Goal: Information Seeking & Learning: Compare options

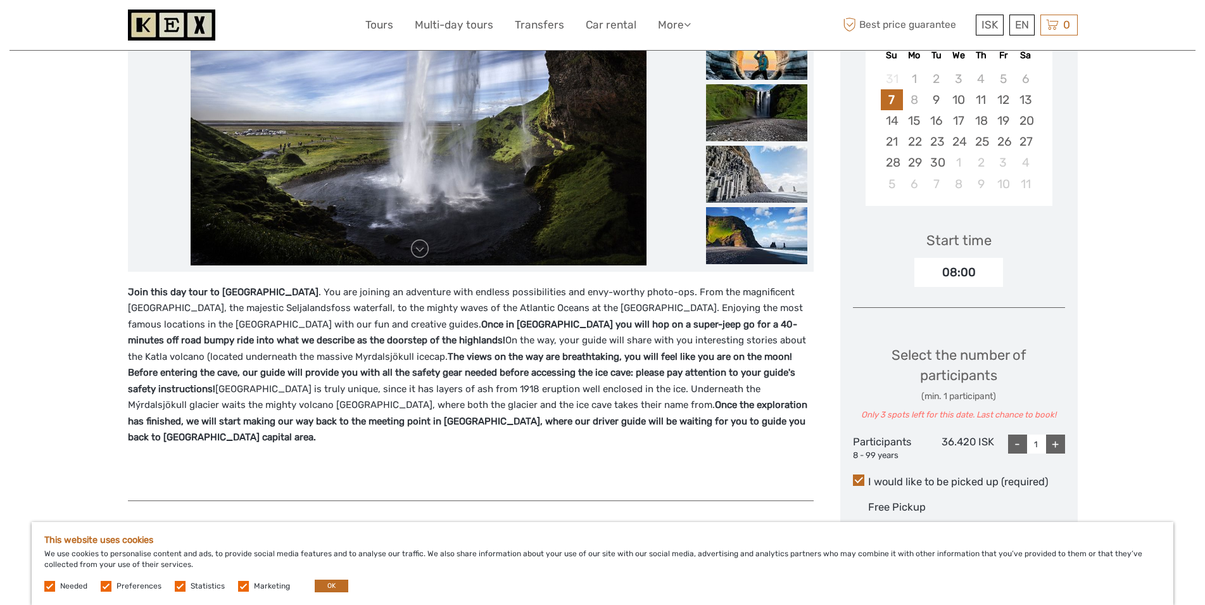
scroll to position [65, 0]
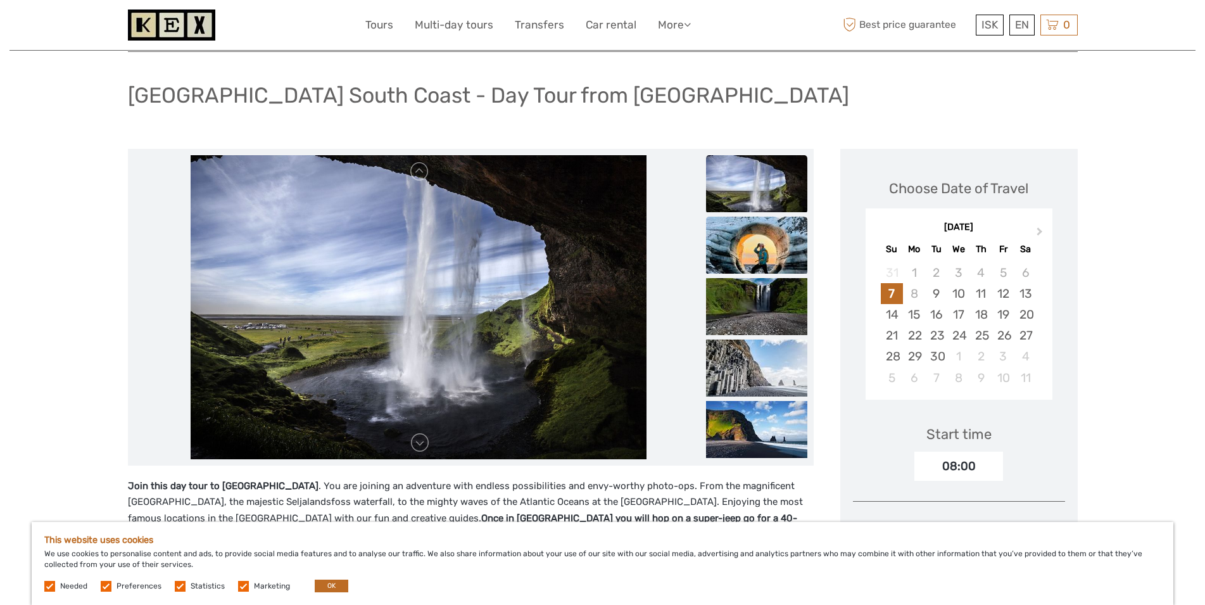
click at [781, 237] on img at bounding box center [756, 245] width 101 height 57
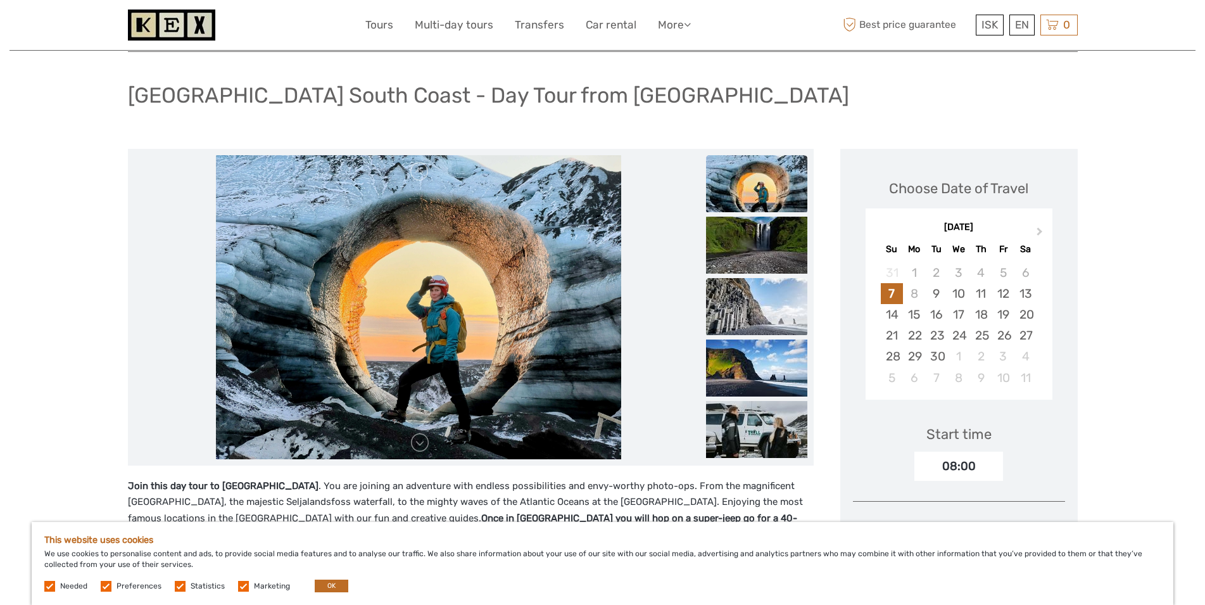
click at [770, 307] on img at bounding box center [756, 306] width 101 height 57
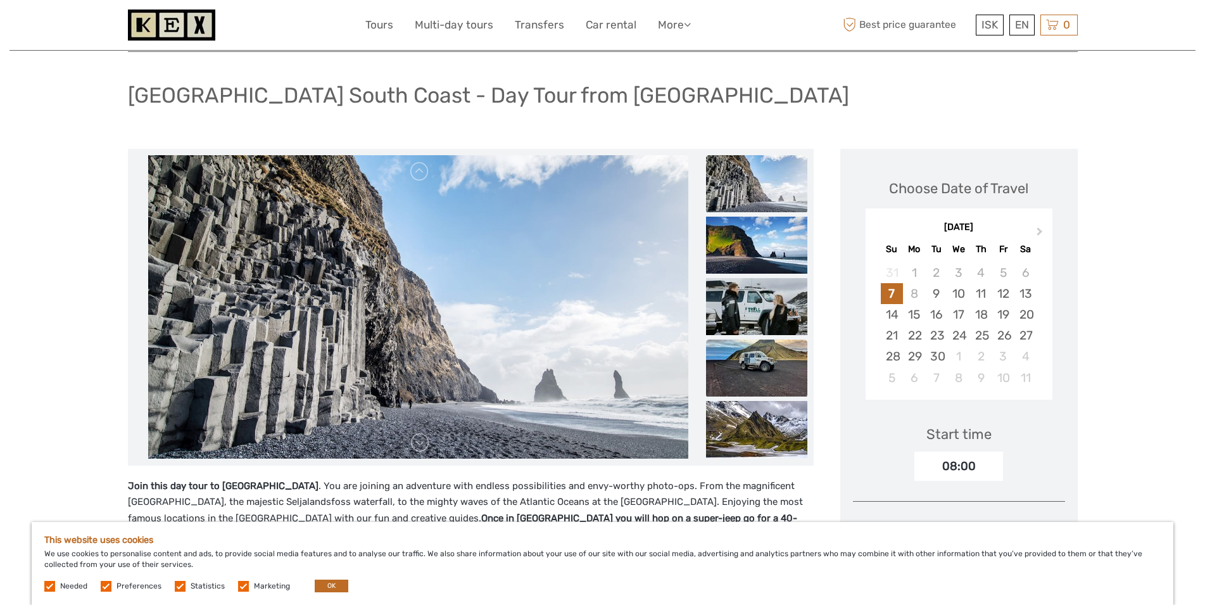
click at [767, 353] on img at bounding box center [756, 367] width 101 height 57
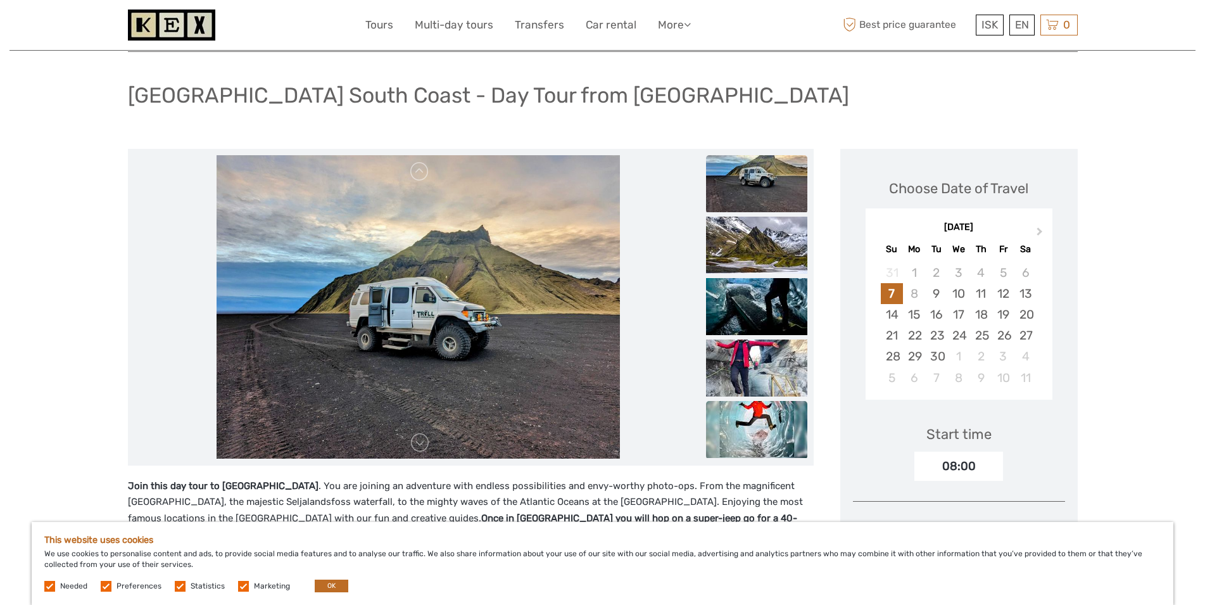
click at [774, 426] on img at bounding box center [756, 429] width 101 height 57
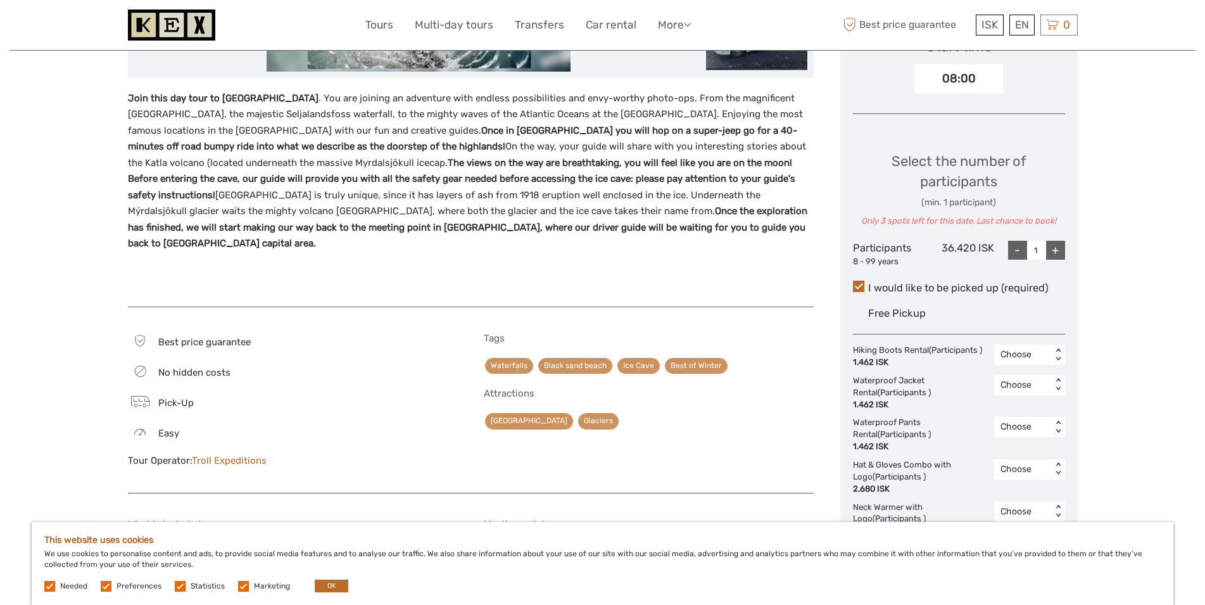
scroll to position [581, 0]
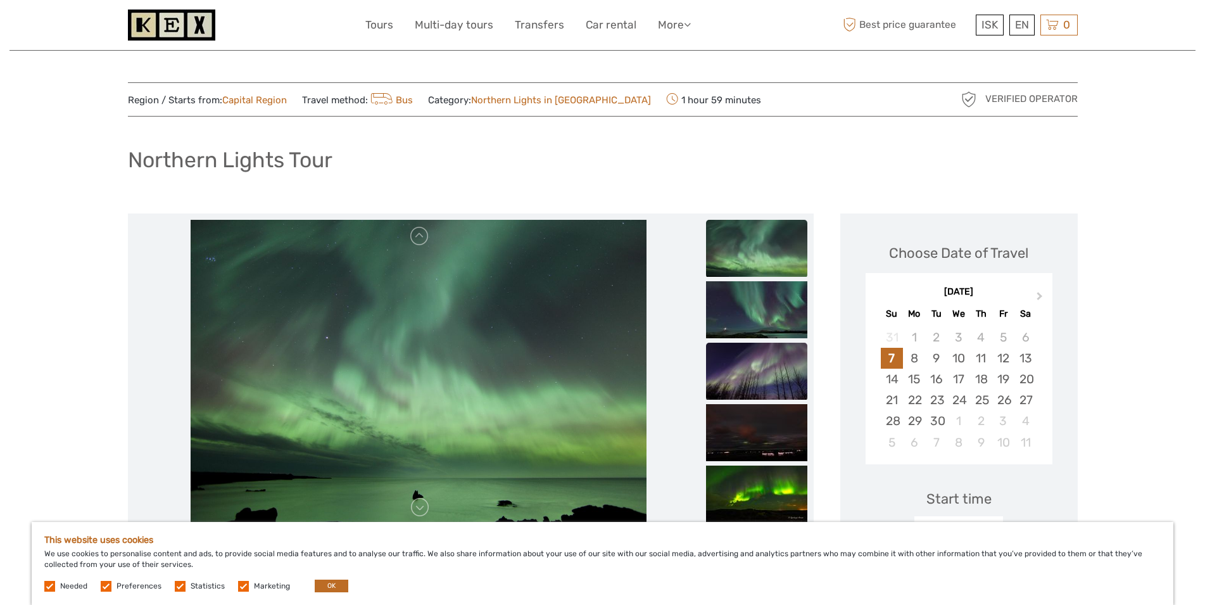
click at [787, 362] on img at bounding box center [756, 371] width 101 height 57
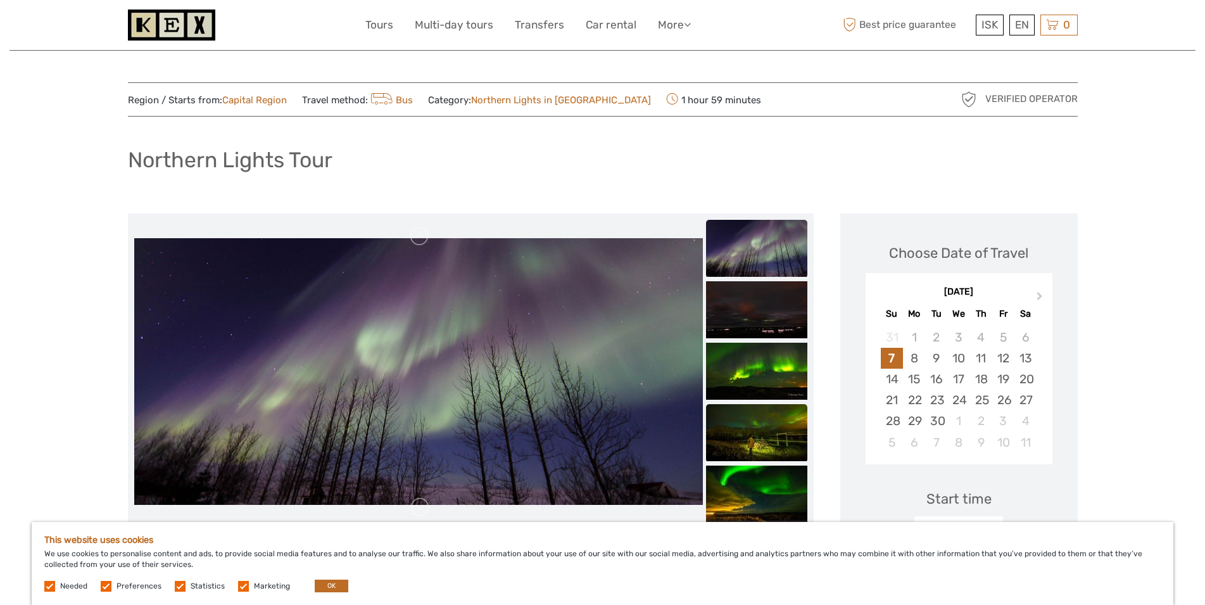
click at [756, 427] on img at bounding box center [756, 432] width 101 height 57
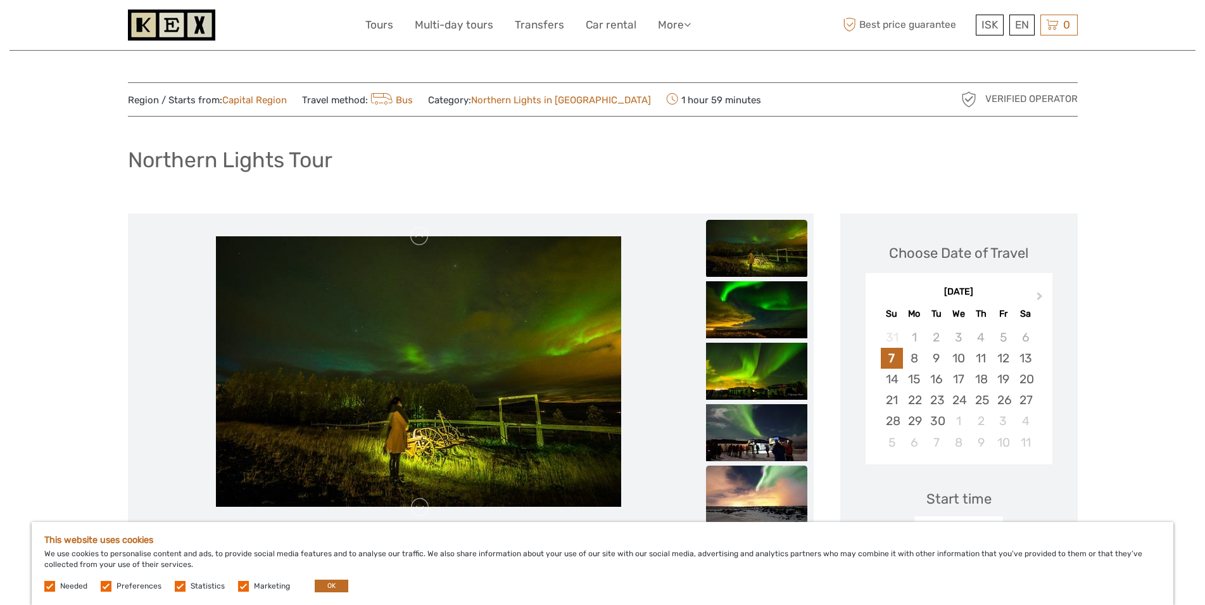
click at [754, 494] on img at bounding box center [756, 493] width 101 height 57
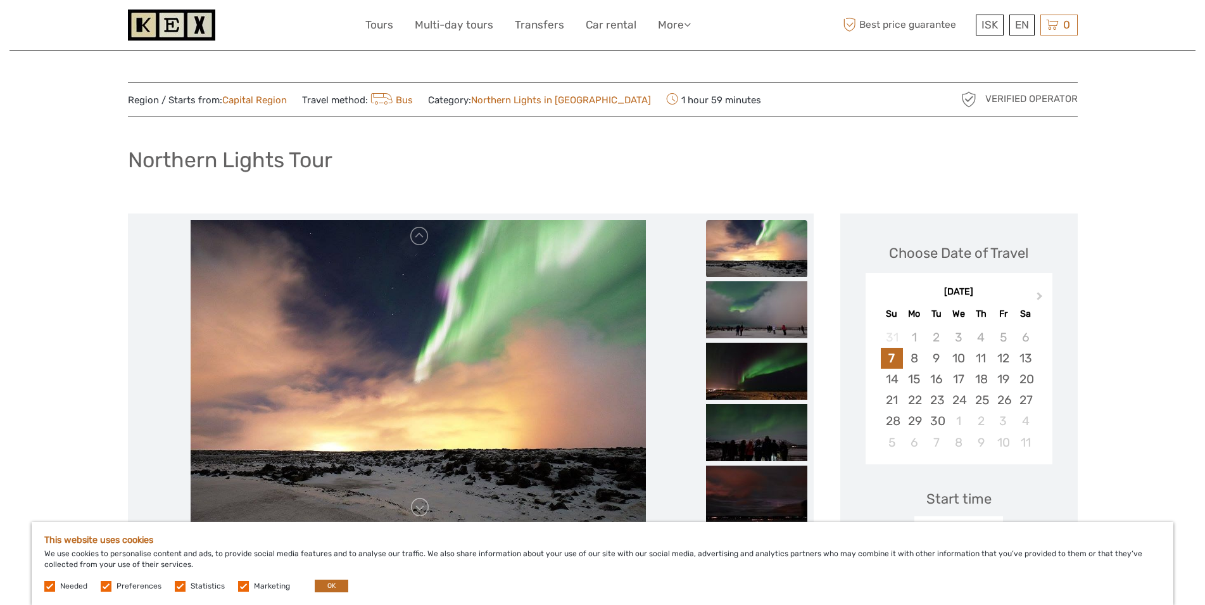
click at [759, 255] on img at bounding box center [756, 248] width 101 height 57
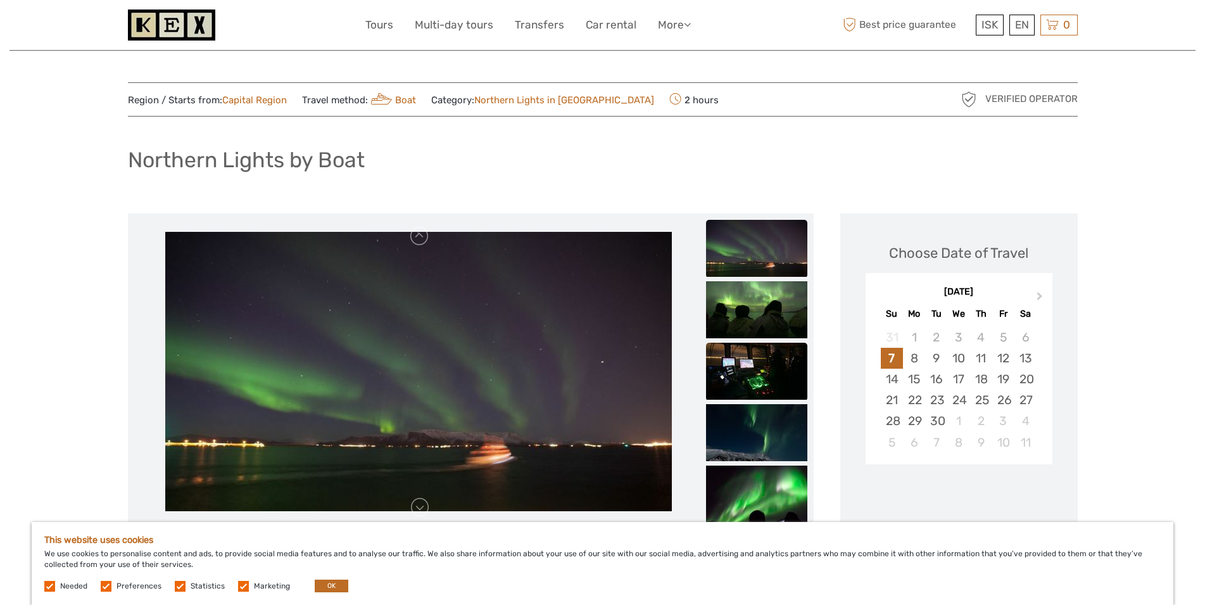
click at [750, 364] on img at bounding box center [756, 371] width 101 height 57
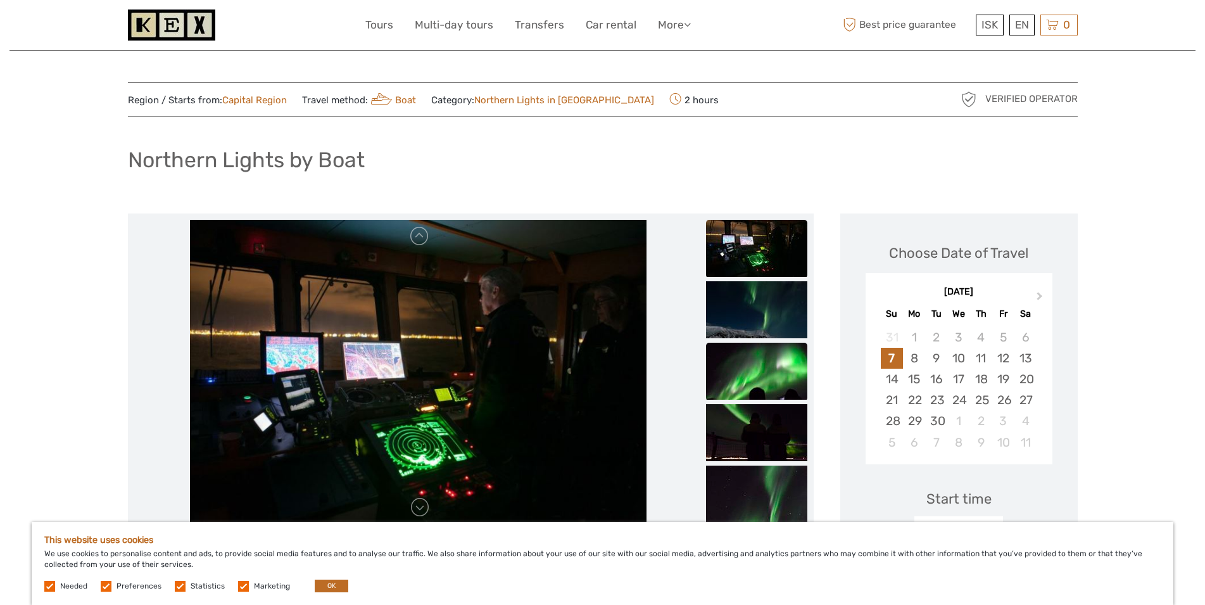
click at [745, 395] on img at bounding box center [756, 371] width 101 height 57
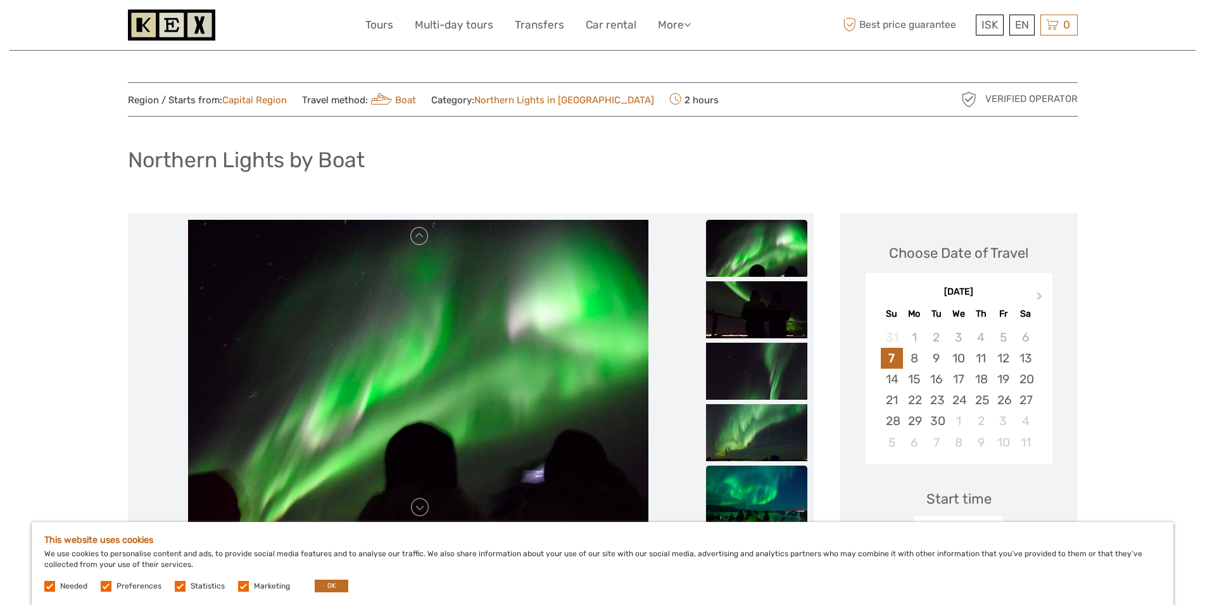
click at [767, 516] on img at bounding box center [756, 493] width 101 height 57
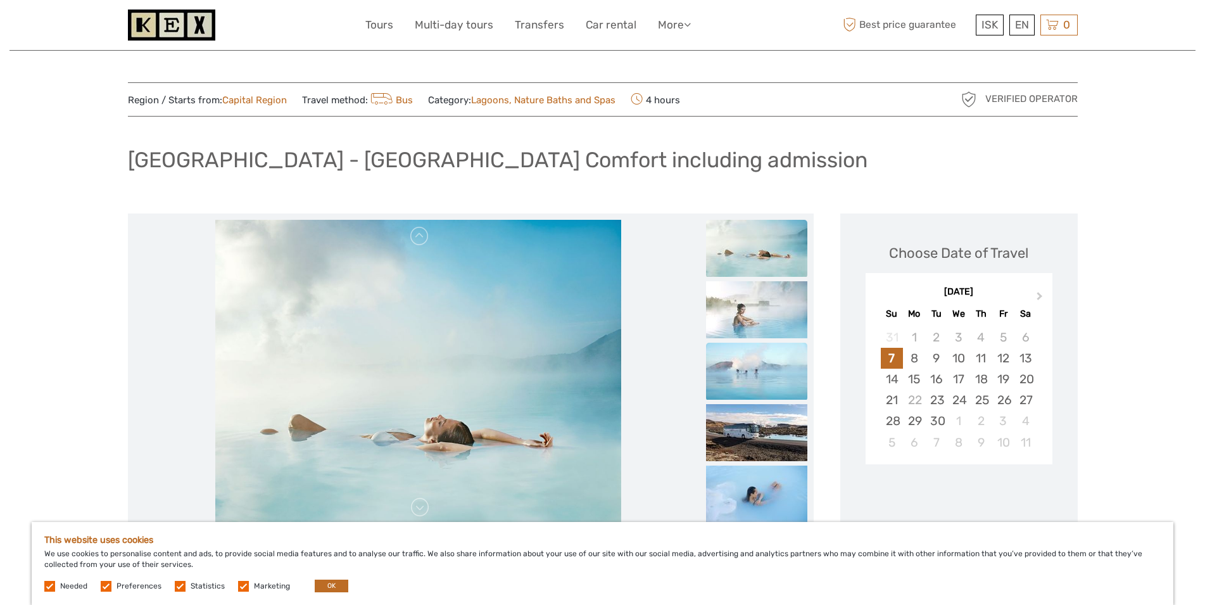
click at [757, 378] on img at bounding box center [756, 371] width 101 height 57
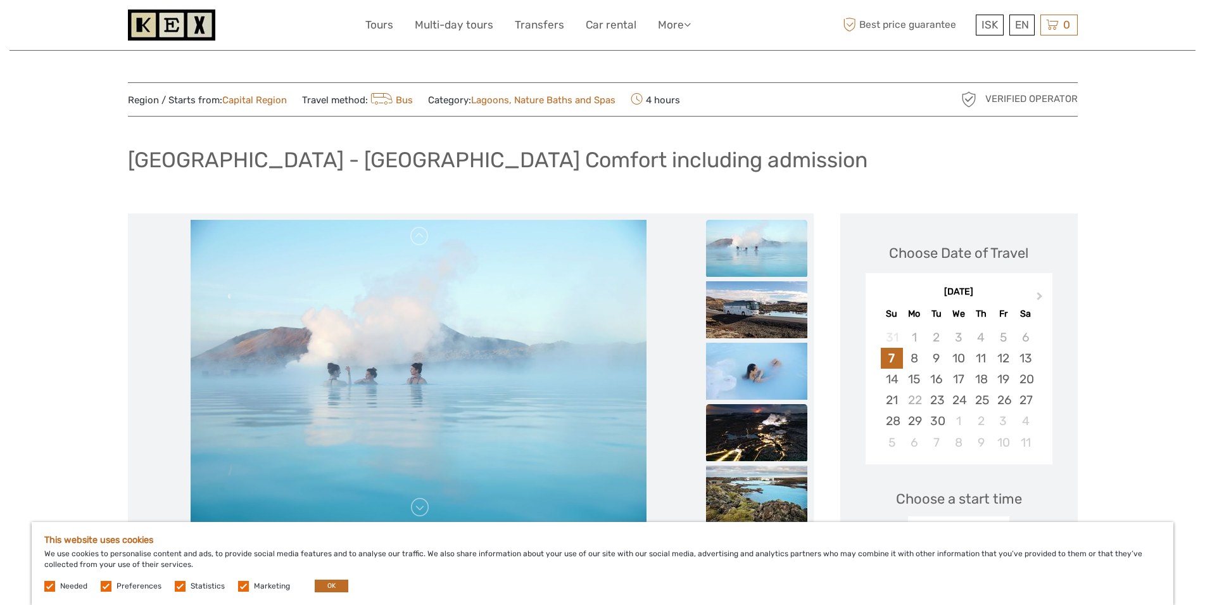
click at [754, 445] on img at bounding box center [756, 432] width 101 height 57
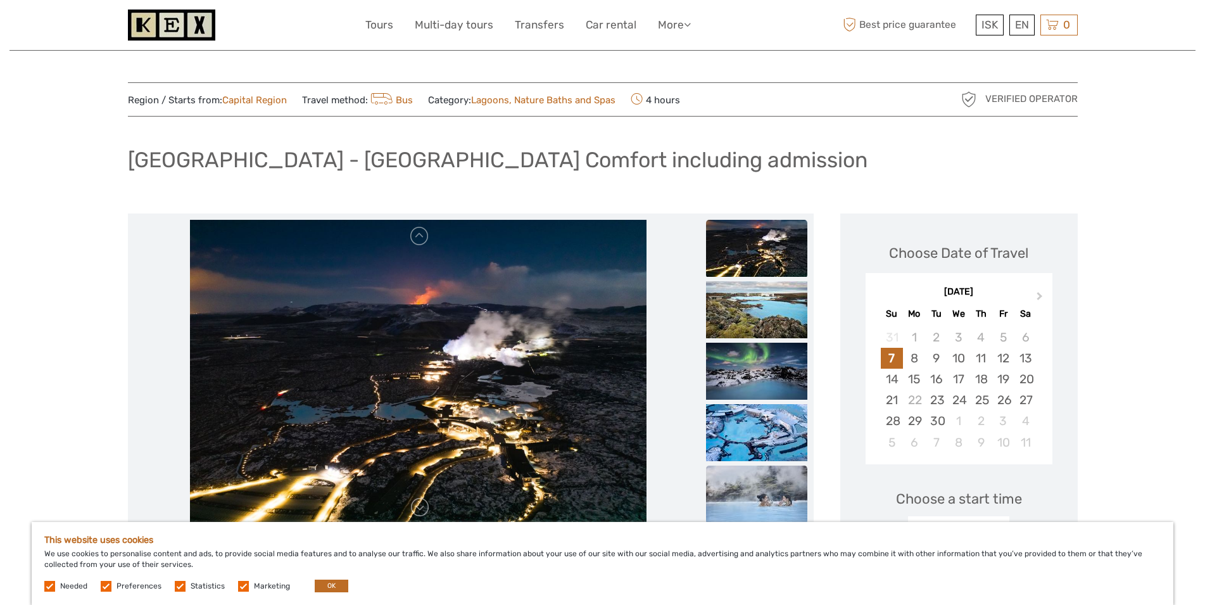
click at [760, 484] on img at bounding box center [756, 493] width 101 height 57
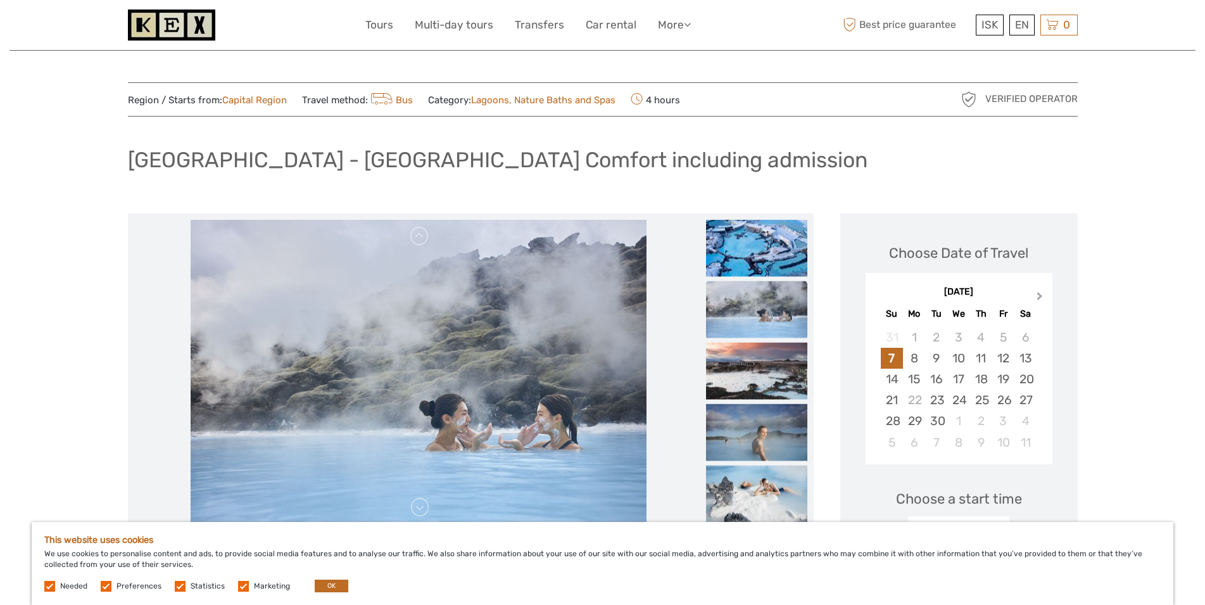
click at [1040, 299] on span "Next Month" at bounding box center [1040, 298] width 0 height 18
click at [916, 424] on div "24" at bounding box center [914, 420] width 22 height 21
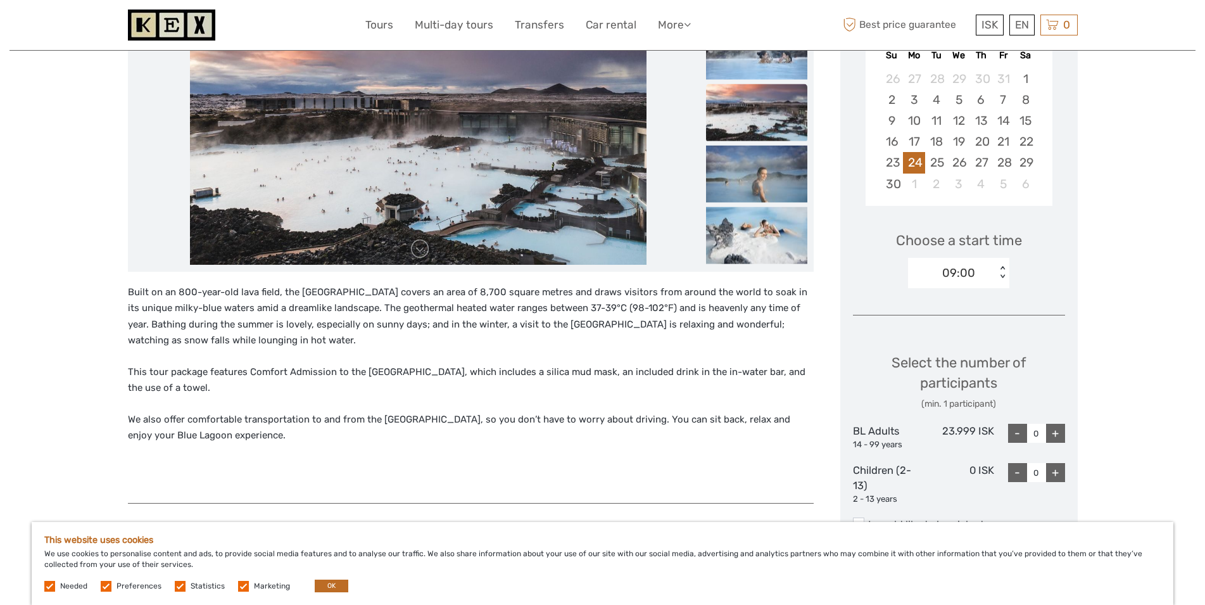
scroll to position [129, 0]
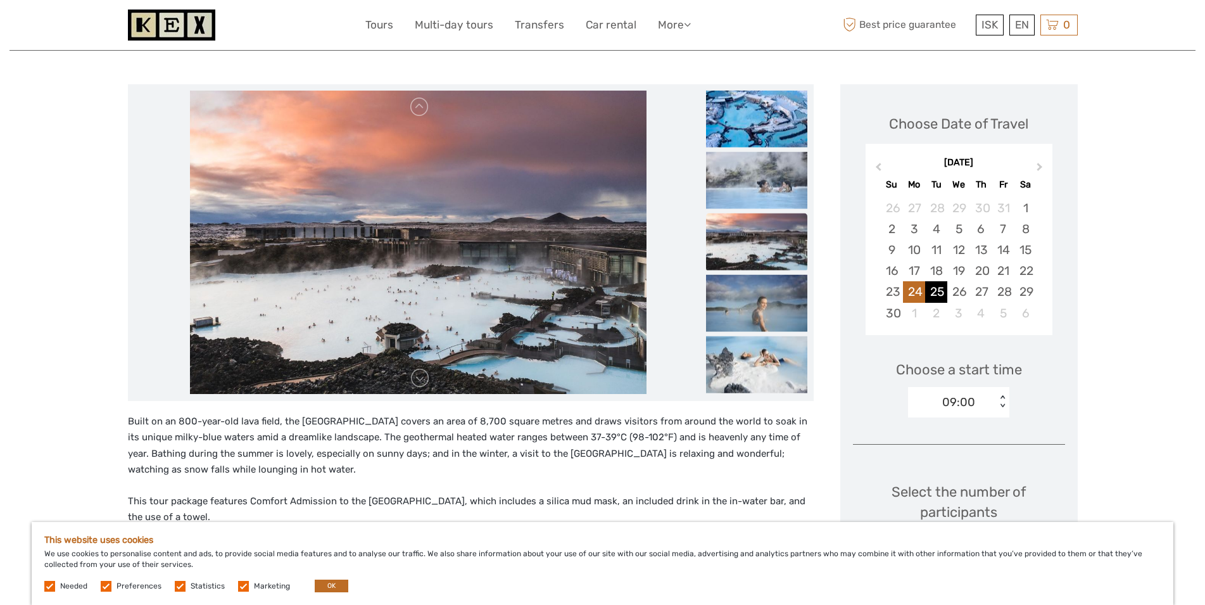
click at [937, 290] on div "25" at bounding box center [936, 291] width 22 height 21
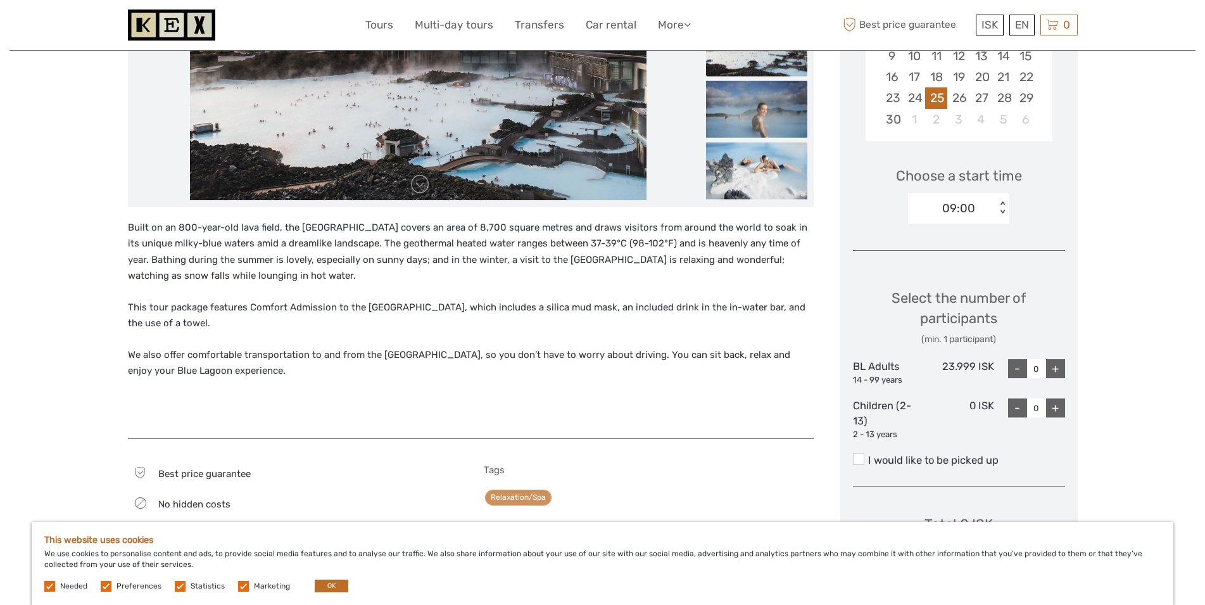
scroll to position [452, 0]
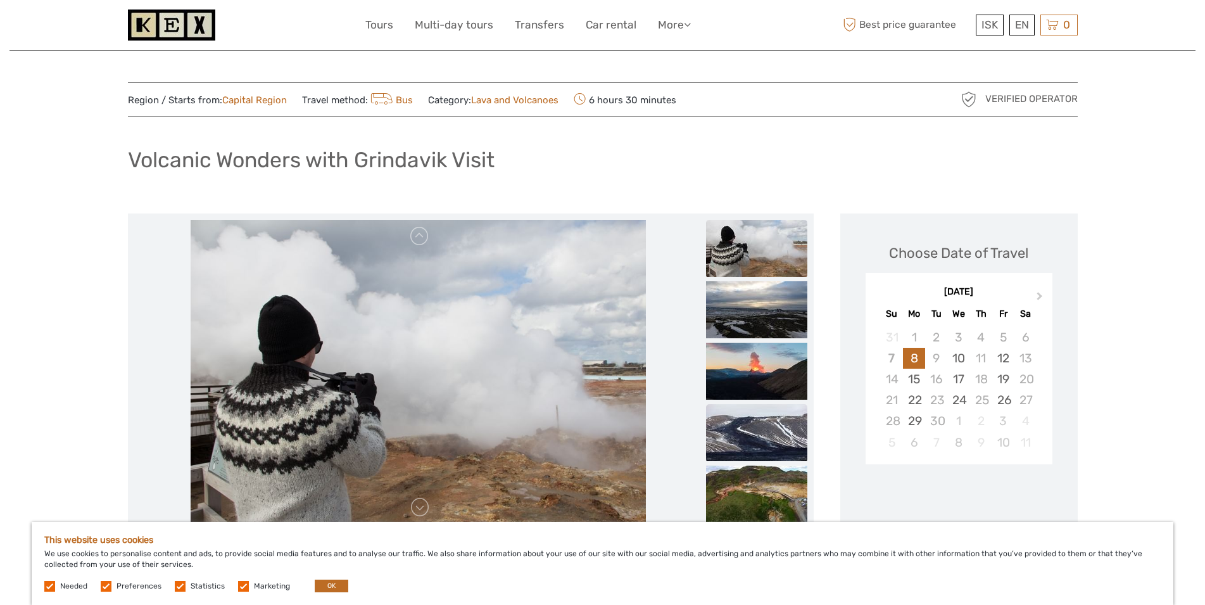
click at [751, 416] on img at bounding box center [756, 432] width 101 height 57
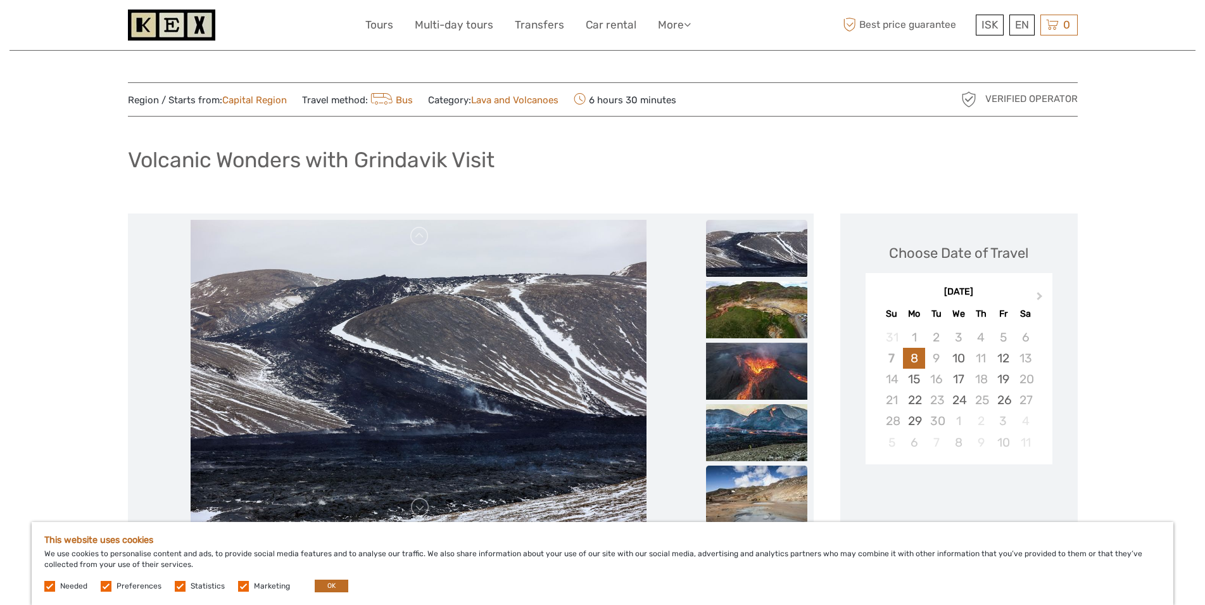
click at [764, 490] on img at bounding box center [756, 493] width 101 height 57
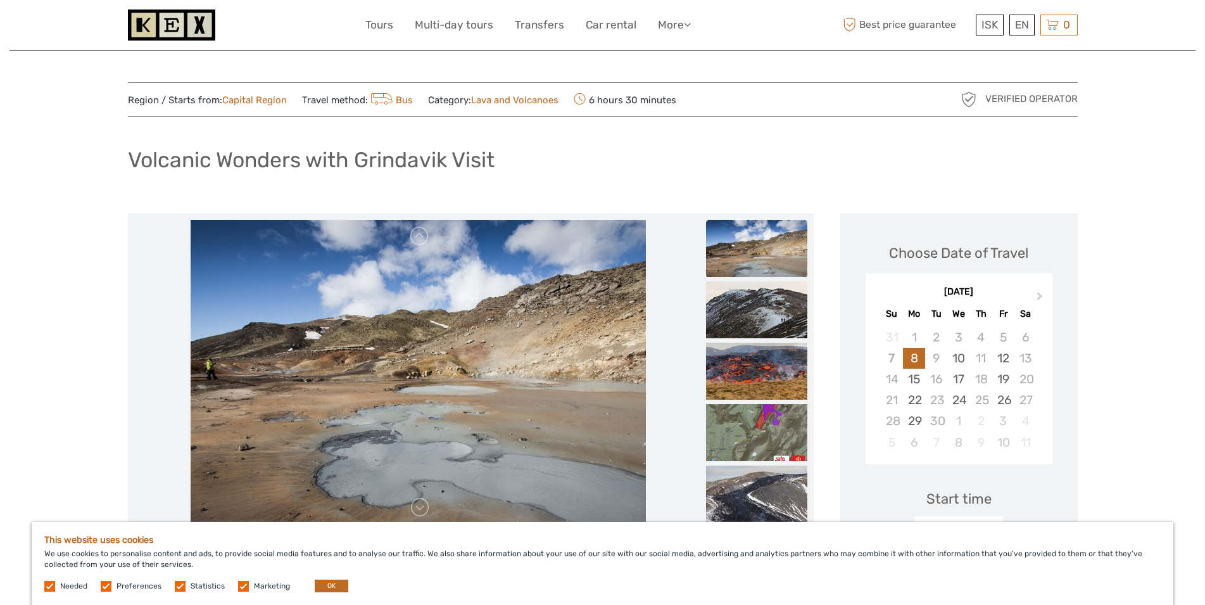
click at [773, 249] on img at bounding box center [756, 248] width 101 height 57
click at [768, 298] on img at bounding box center [756, 309] width 101 height 57
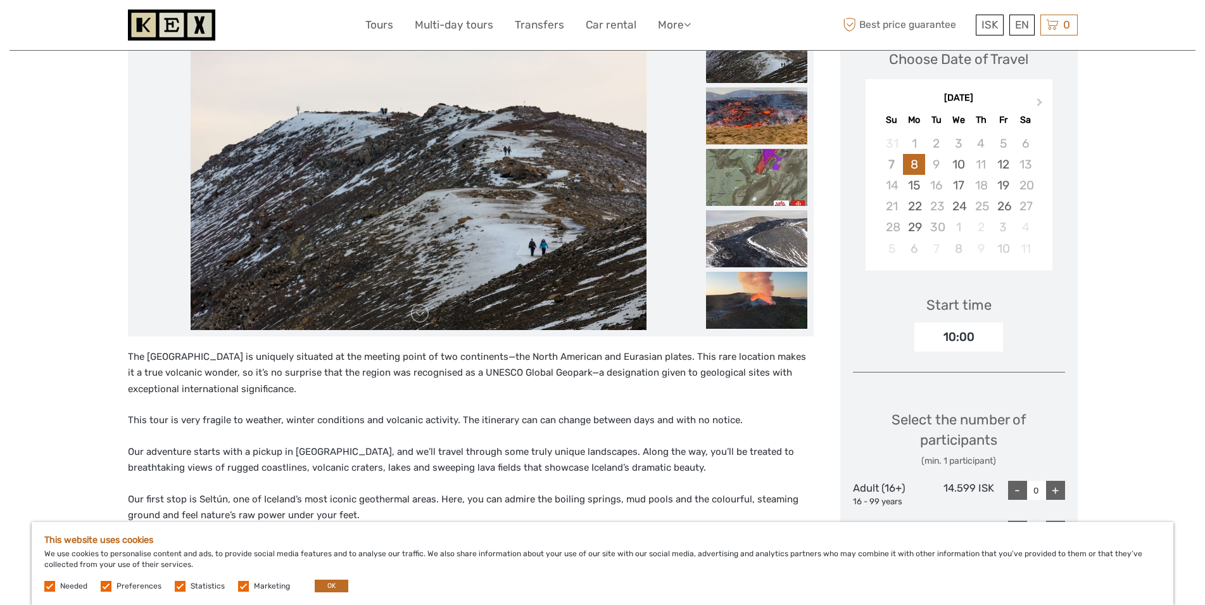
scroll to position [323, 0]
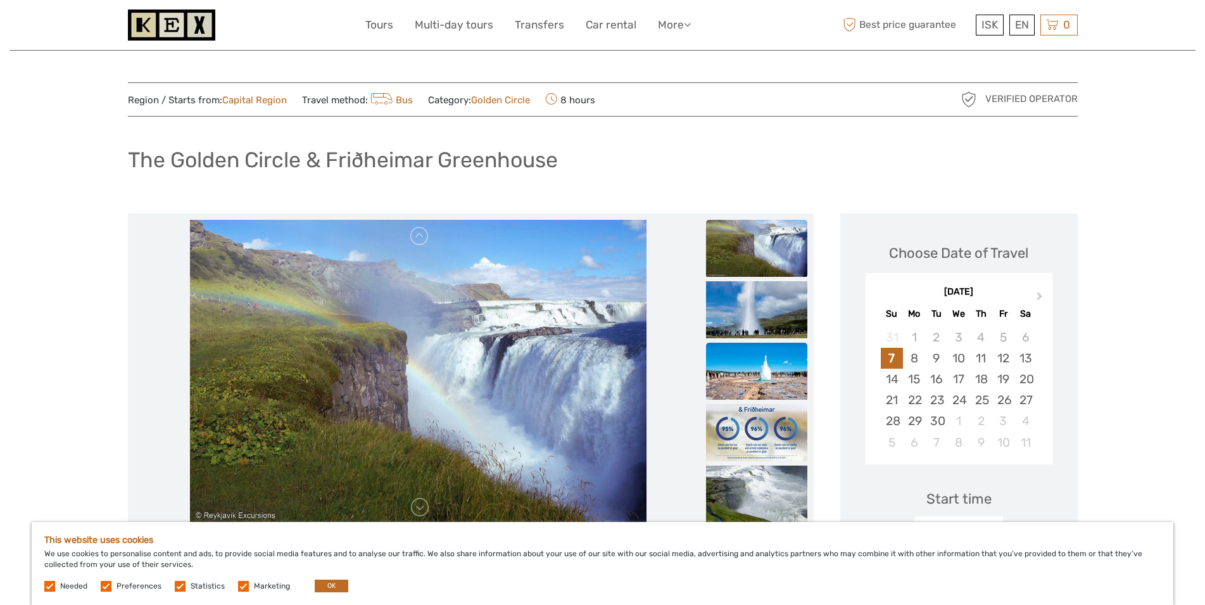
click at [770, 359] on img at bounding box center [756, 371] width 101 height 57
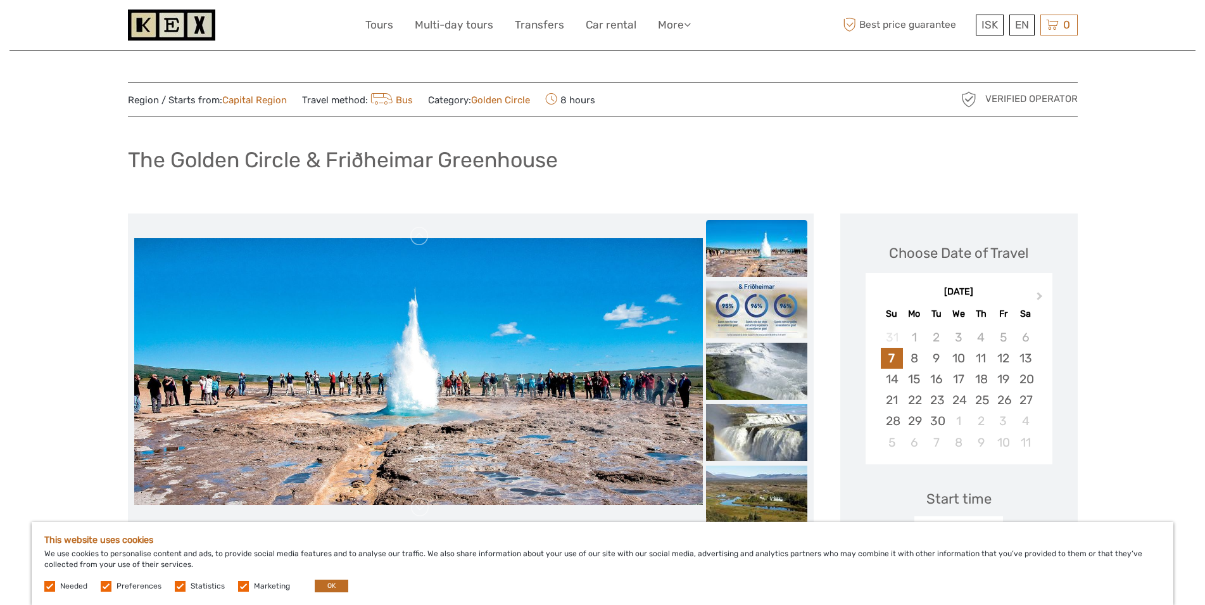
click at [757, 243] on img at bounding box center [756, 248] width 101 height 57
click at [753, 422] on img at bounding box center [756, 432] width 101 height 57
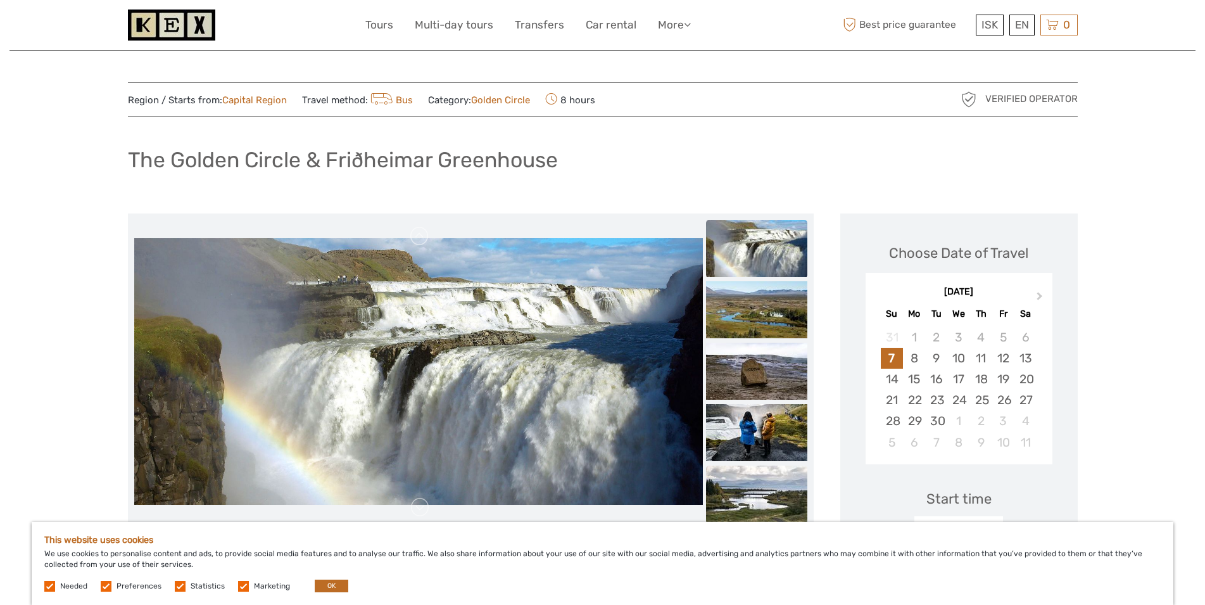
click at [762, 490] on img at bounding box center [756, 493] width 101 height 57
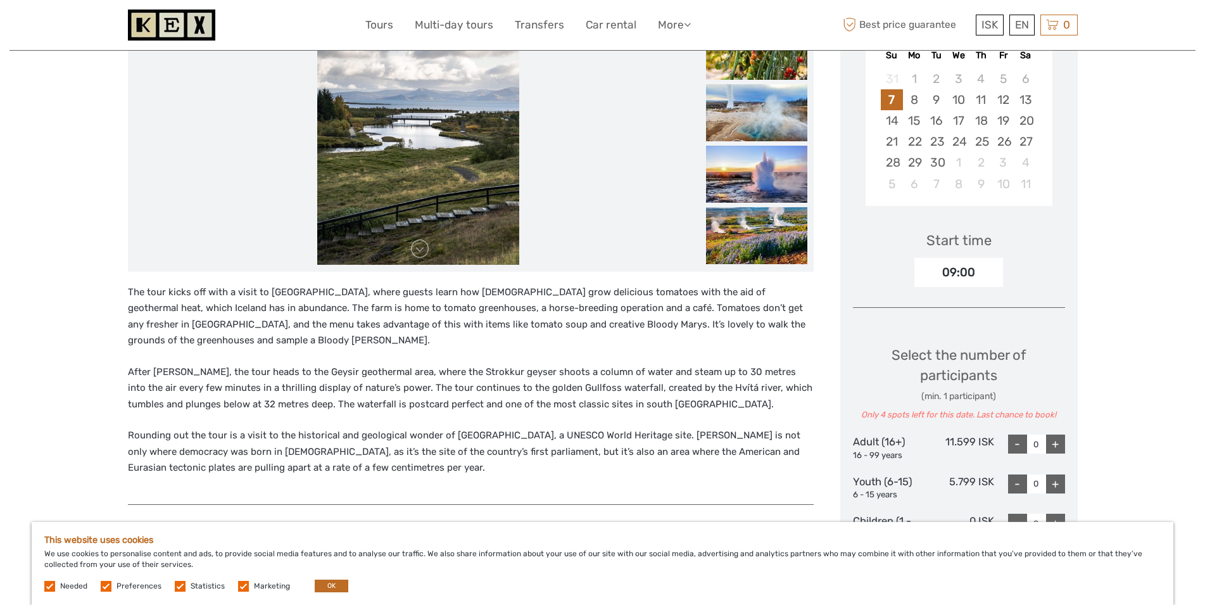
scroll to position [581, 0]
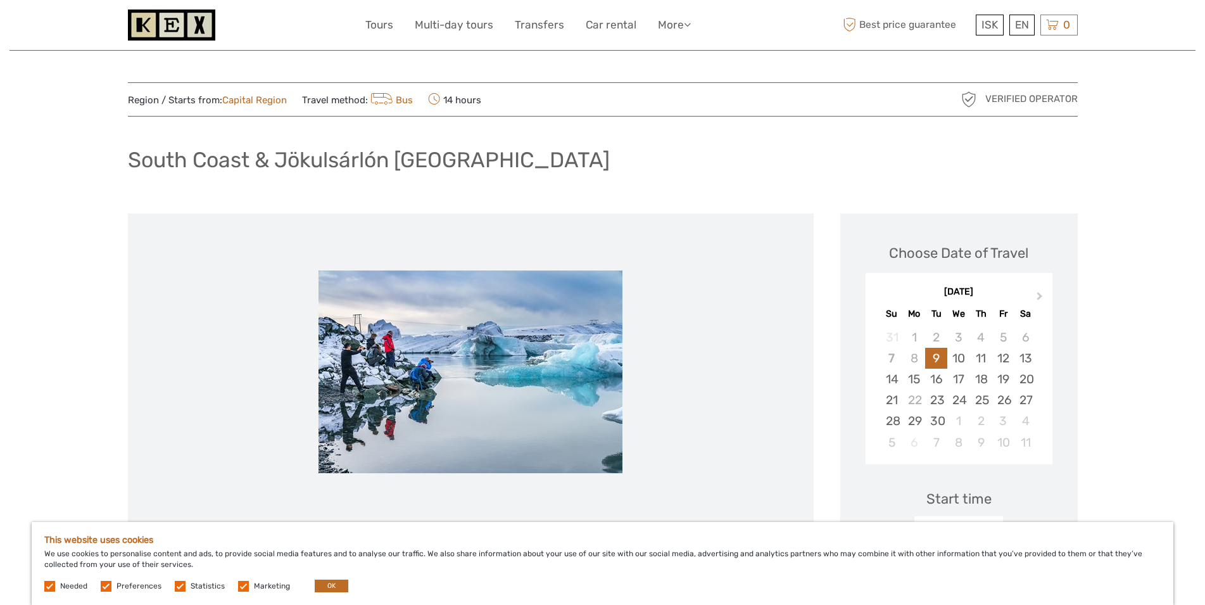
click at [516, 369] on img at bounding box center [471, 371] width 304 height 203
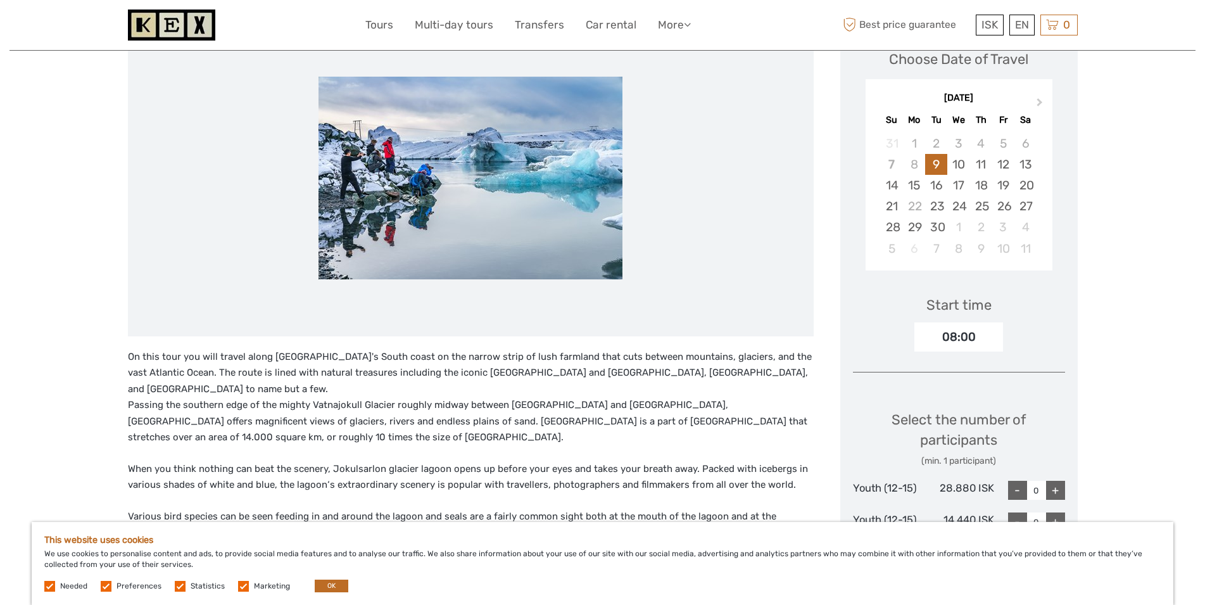
scroll to position [258, 0]
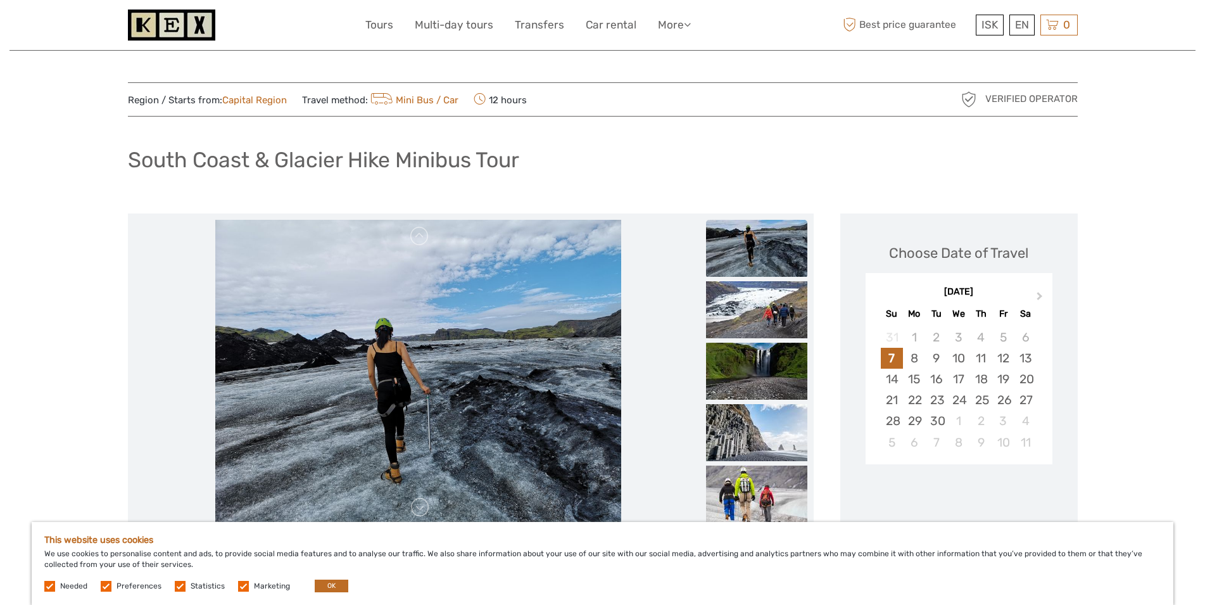
click at [760, 244] on img at bounding box center [756, 248] width 101 height 57
click at [759, 281] on ul at bounding box center [756, 558] width 101 height 676
click at [767, 307] on img at bounding box center [756, 309] width 101 height 57
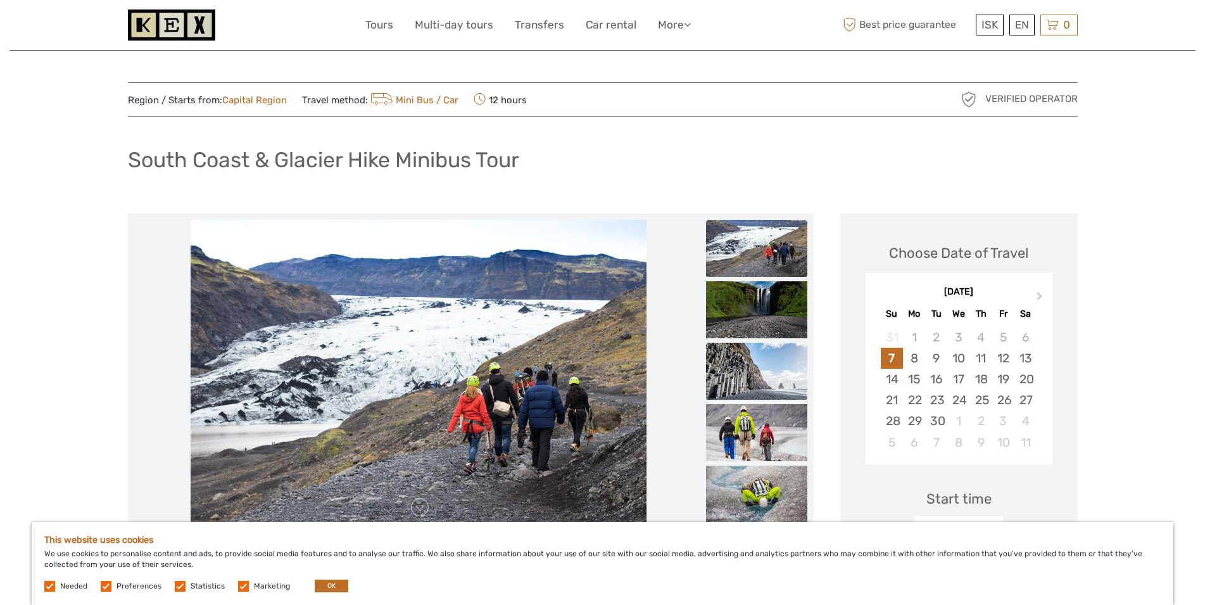
click at [763, 354] on img at bounding box center [756, 371] width 101 height 57
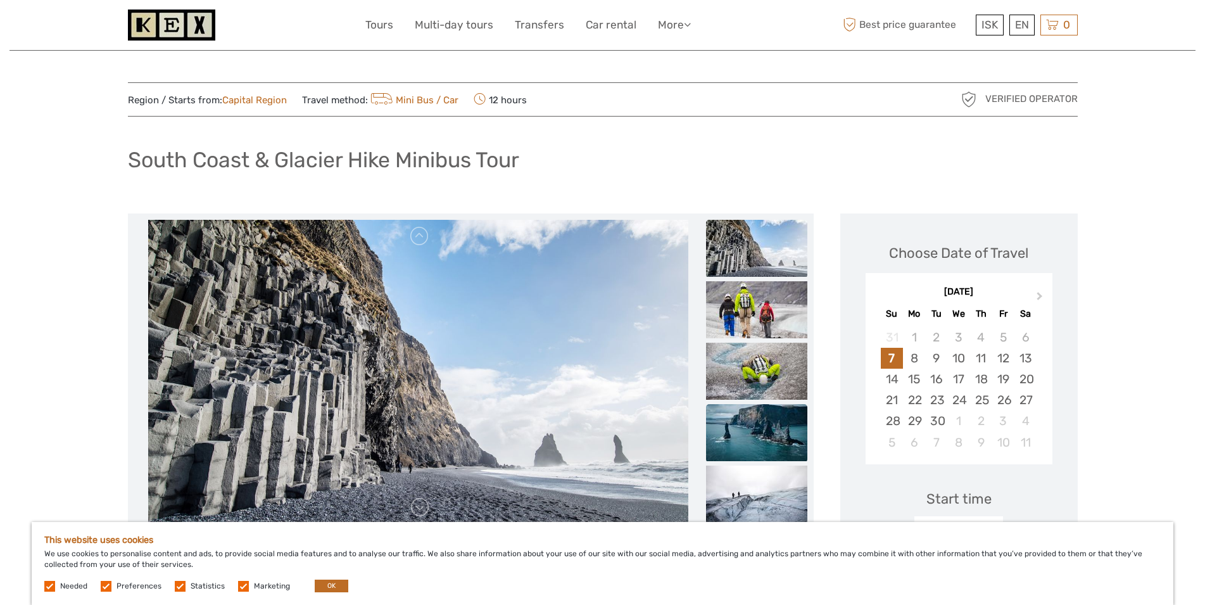
click at [750, 414] on img at bounding box center [756, 432] width 101 height 57
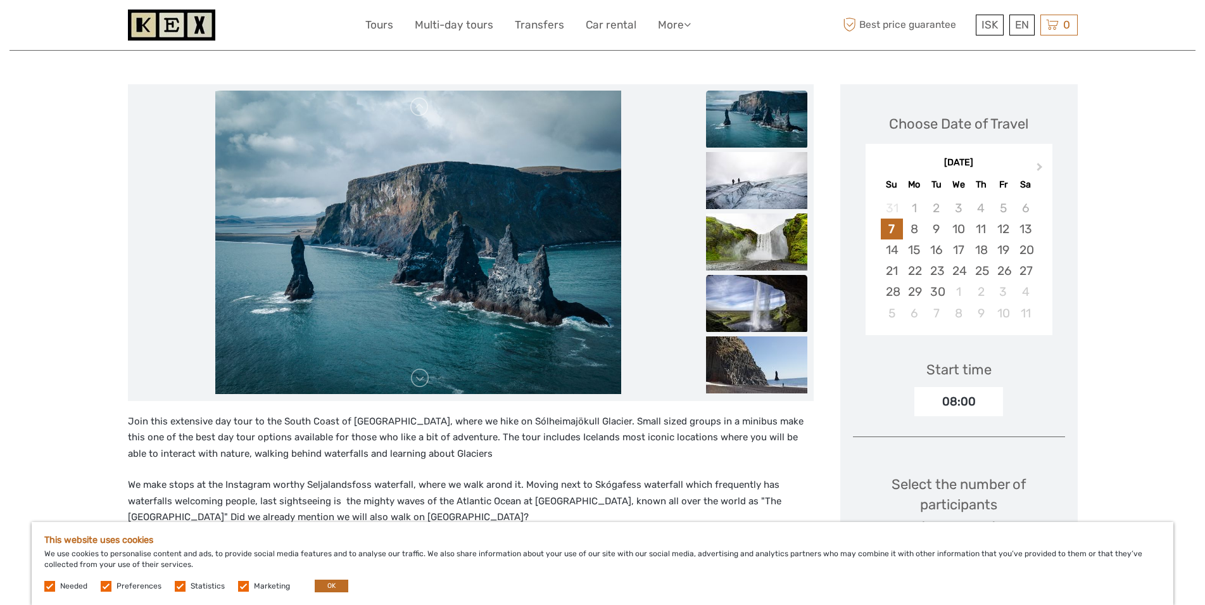
scroll to position [194, 0]
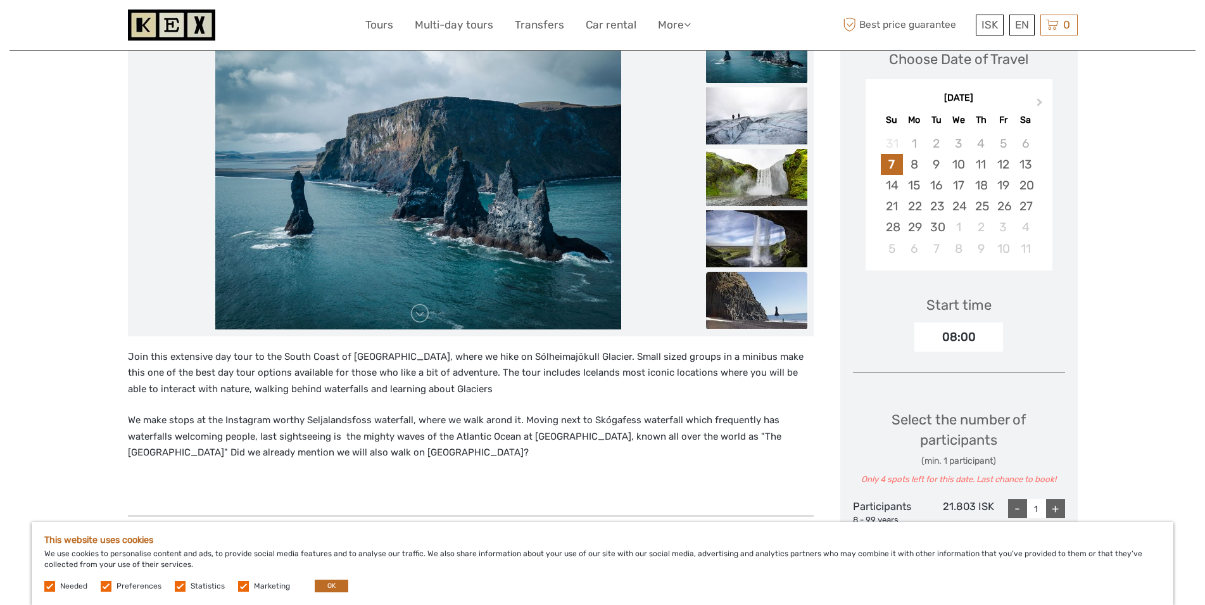
click at [776, 288] on img at bounding box center [756, 300] width 101 height 57
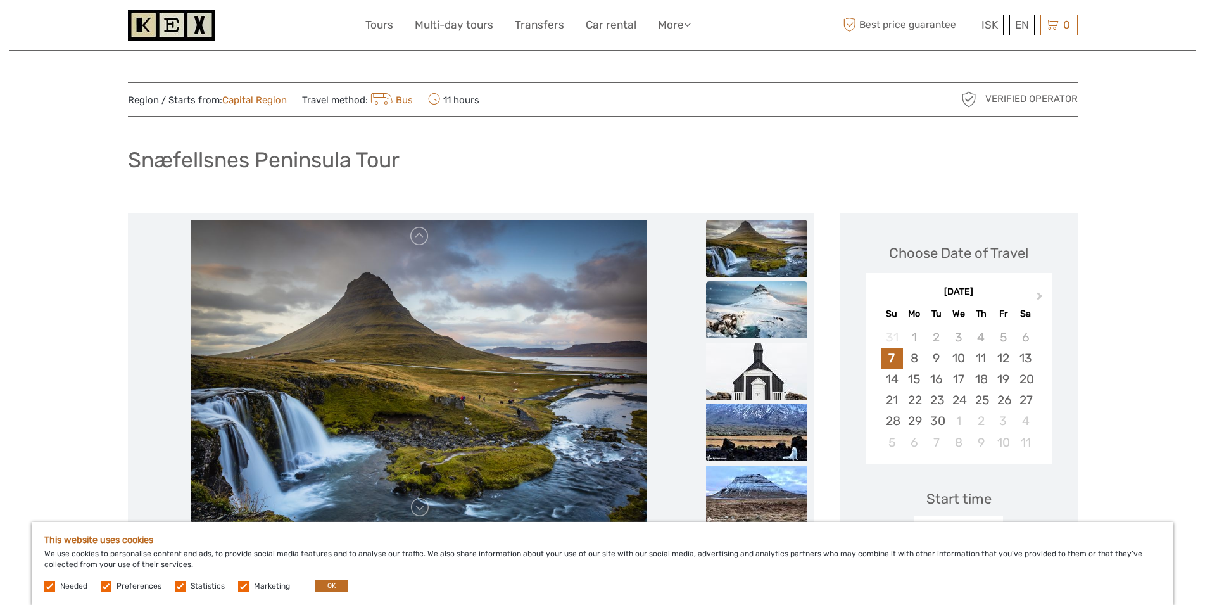
click at [766, 312] on img at bounding box center [756, 309] width 101 height 57
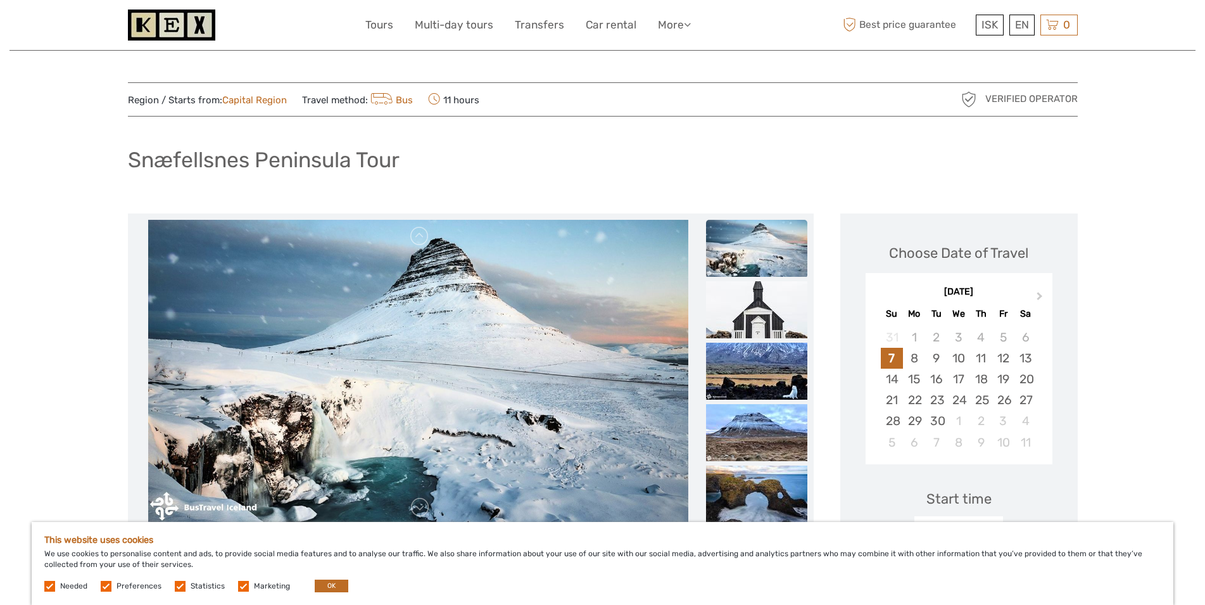
click at [775, 256] on img at bounding box center [756, 248] width 101 height 57
click at [779, 427] on img at bounding box center [756, 432] width 101 height 57
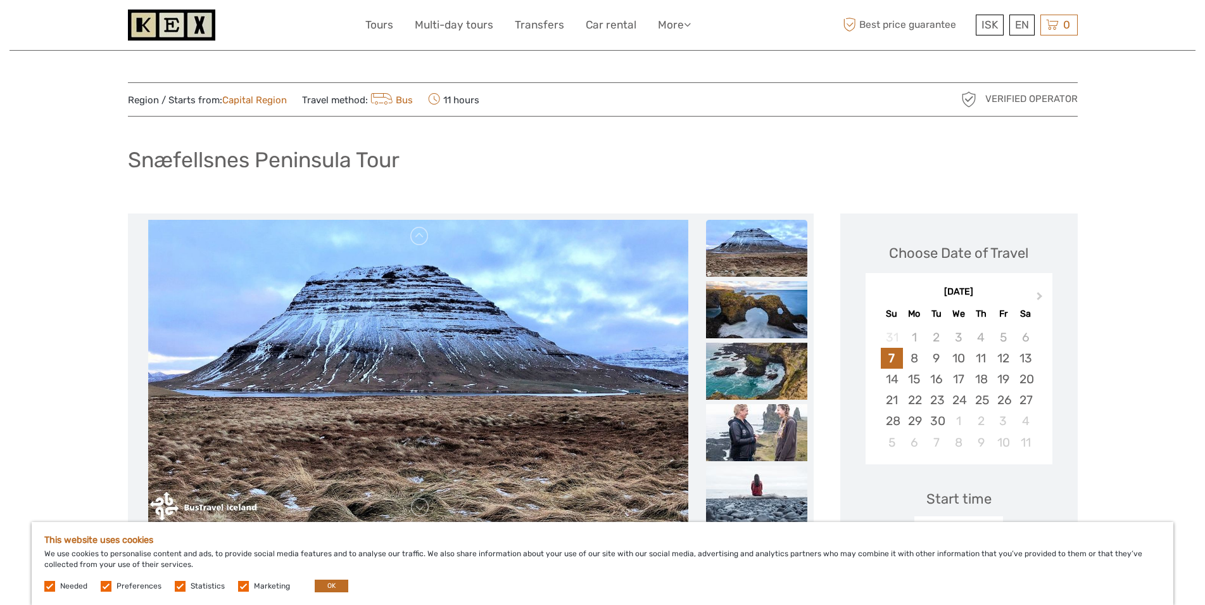
click at [766, 504] on img at bounding box center [756, 493] width 101 height 57
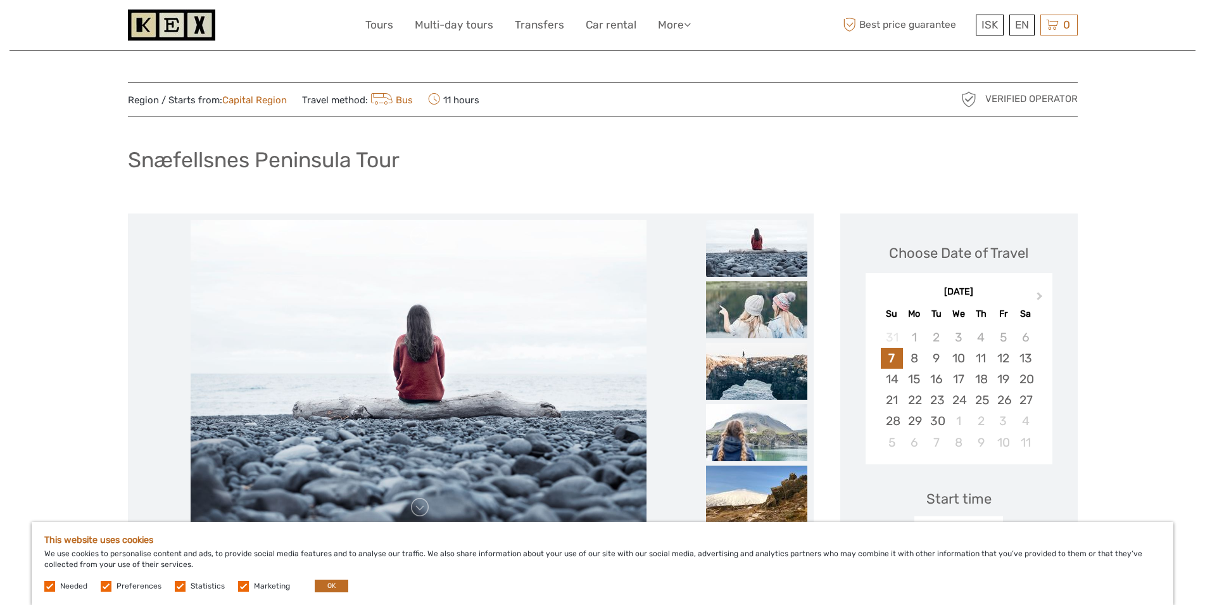
scroll to position [258, 0]
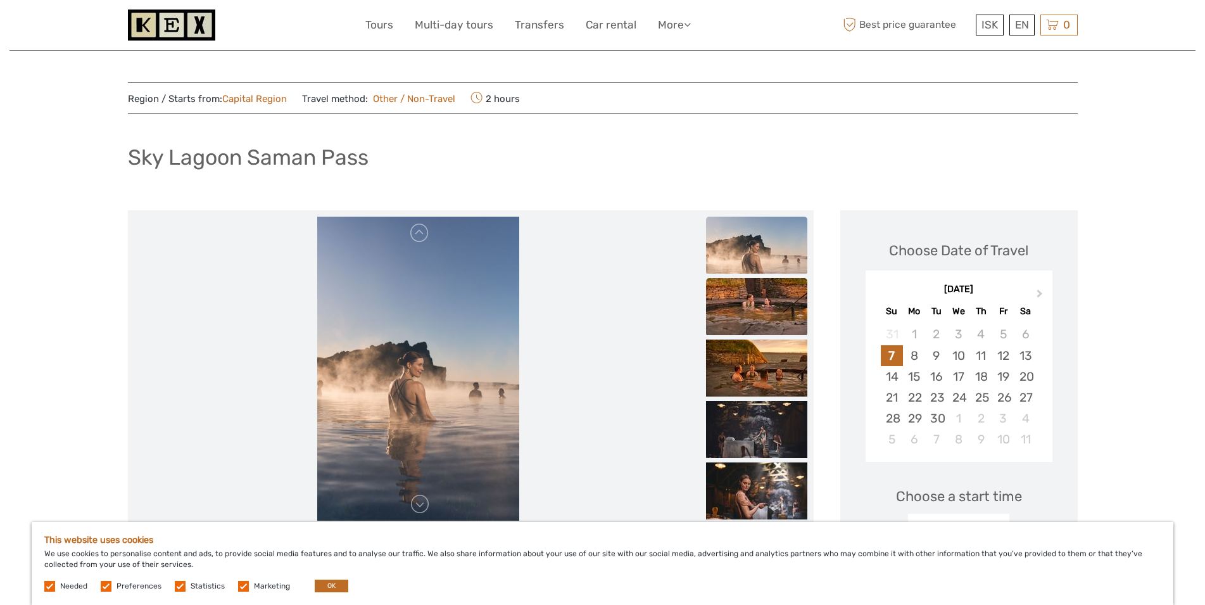
click at [761, 325] on img at bounding box center [756, 306] width 101 height 57
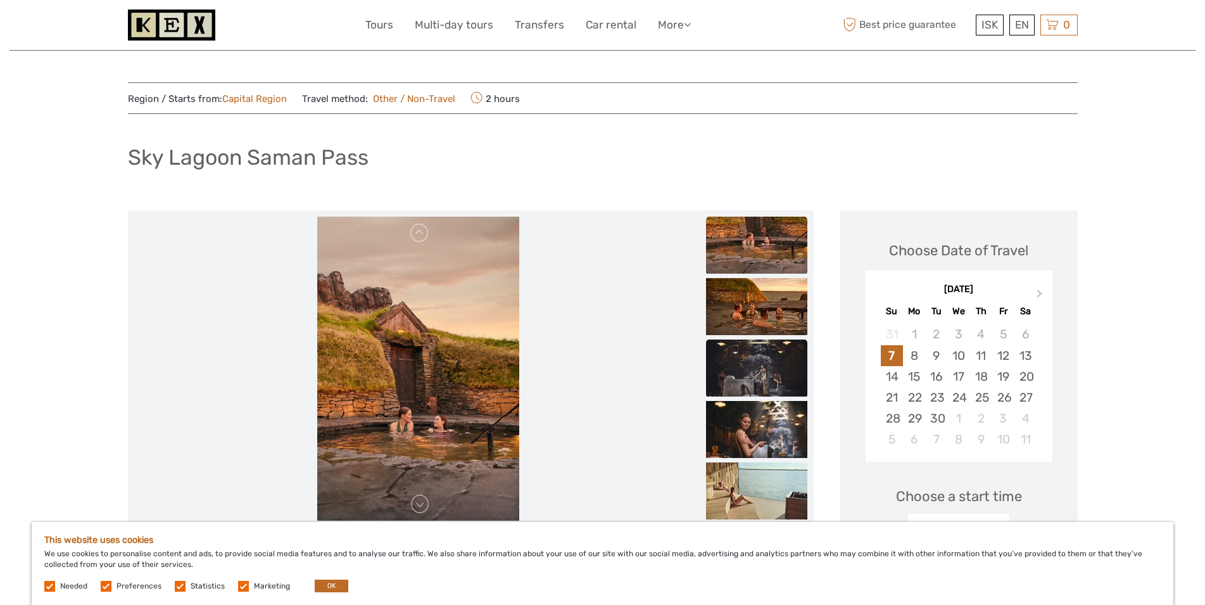
click at [764, 355] on img at bounding box center [756, 367] width 101 height 57
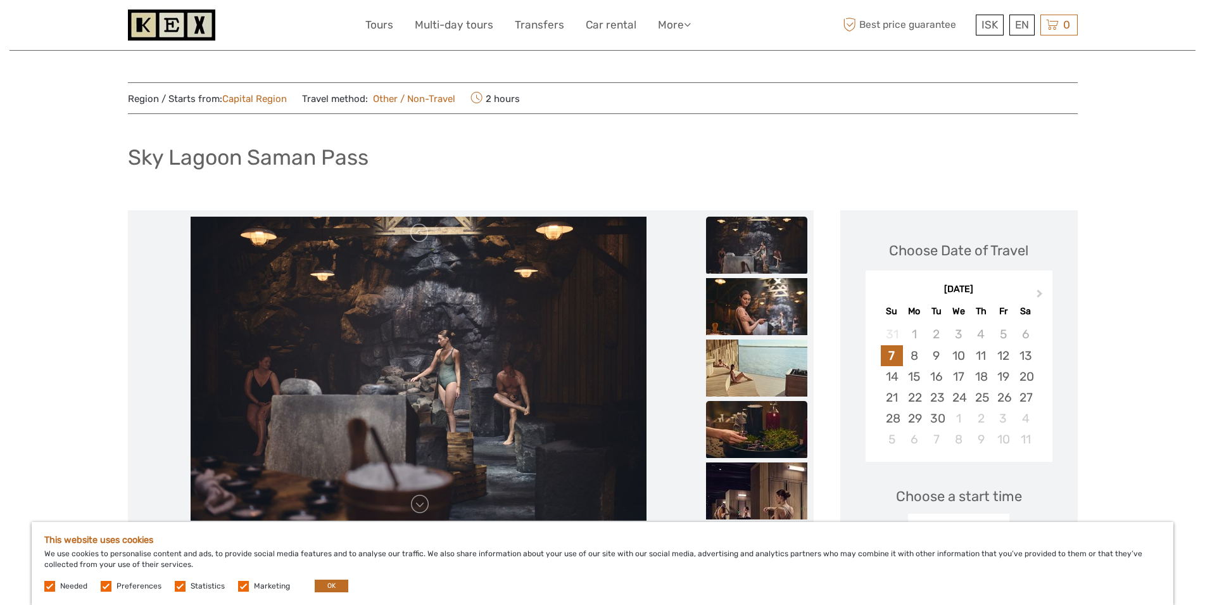
click at [764, 417] on img at bounding box center [756, 429] width 101 height 57
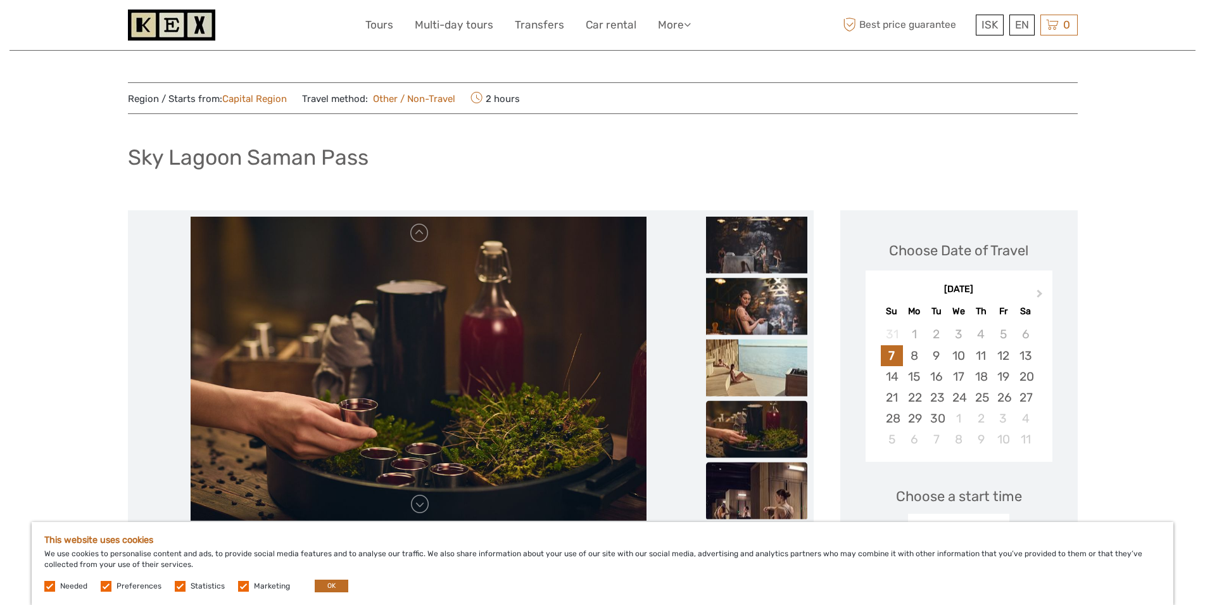
click at [754, 497] on img at bounding box center [756, 490] width 101 height 57
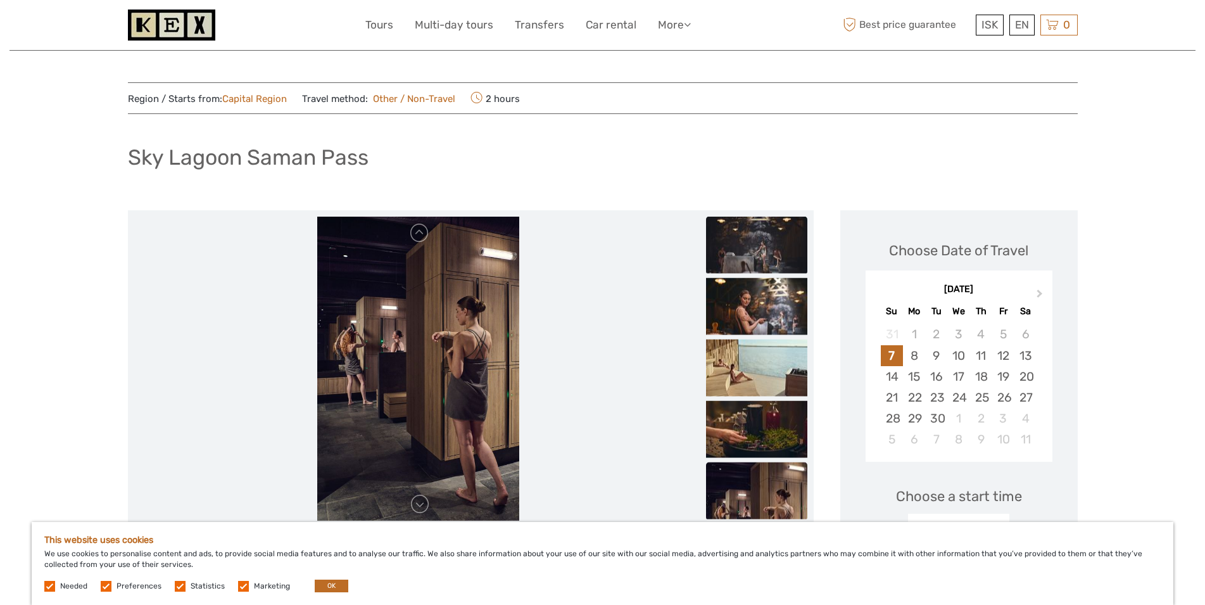
click at [741, 241] on img at bounding box center [756, 245] width 101 height 57
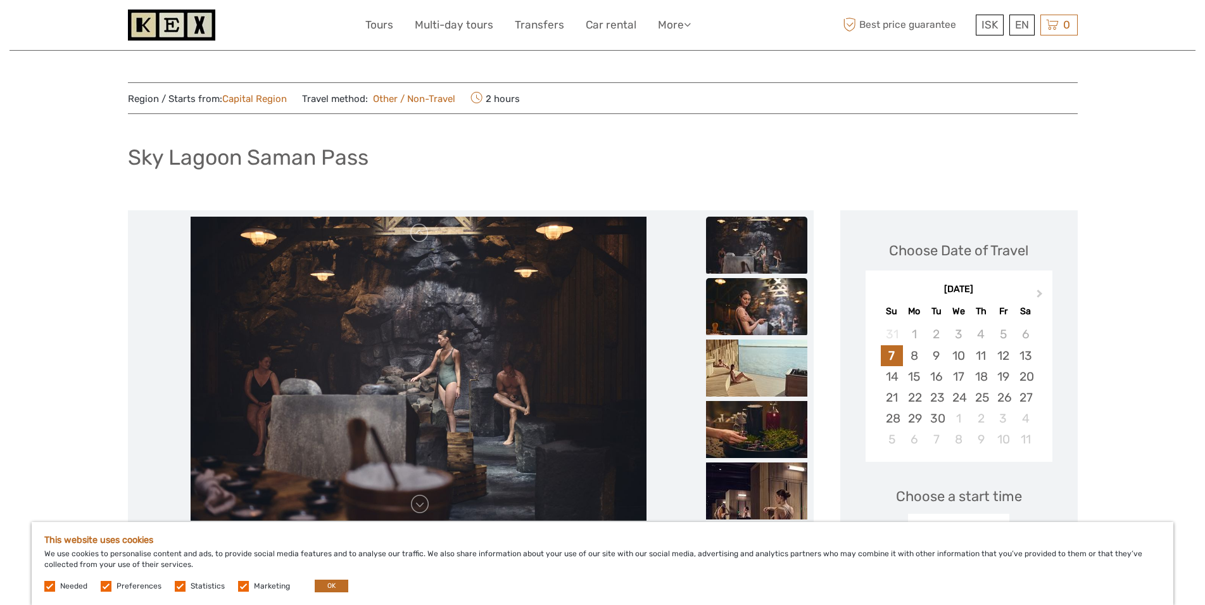
scroll to position [323, 0]
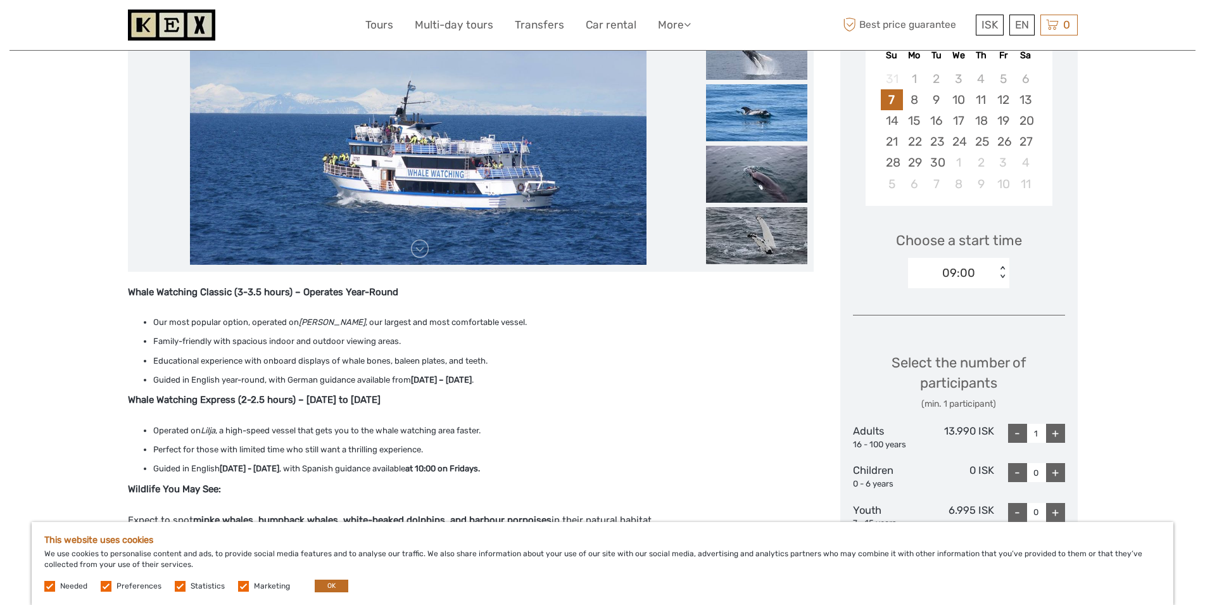
scroll to position [194, 0]
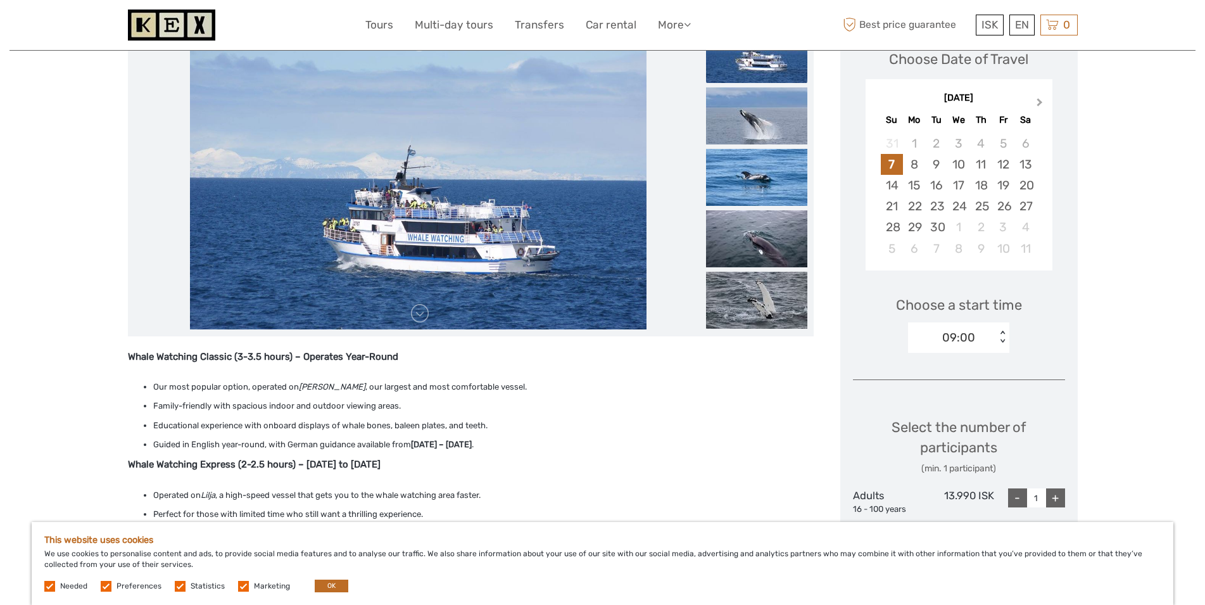
click at [1040, 103] on span "Next Month" at bounding box center [1040, 105] width 0 height 18
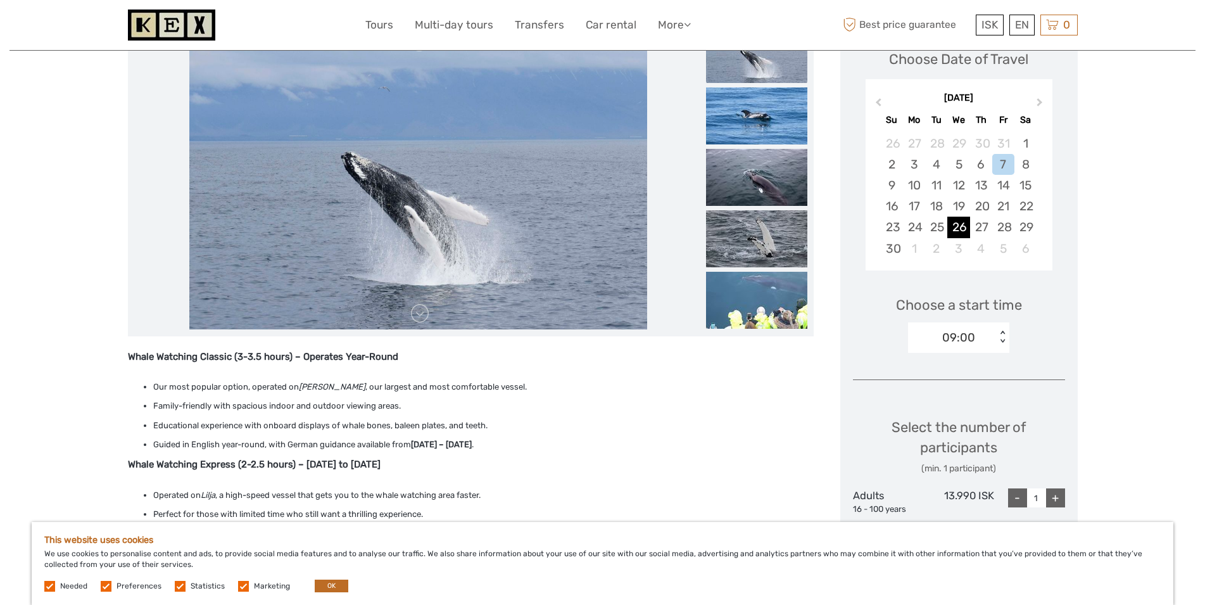
click at [958, 229] on div "26" at bounding box center [958, 227] width 22 height 21
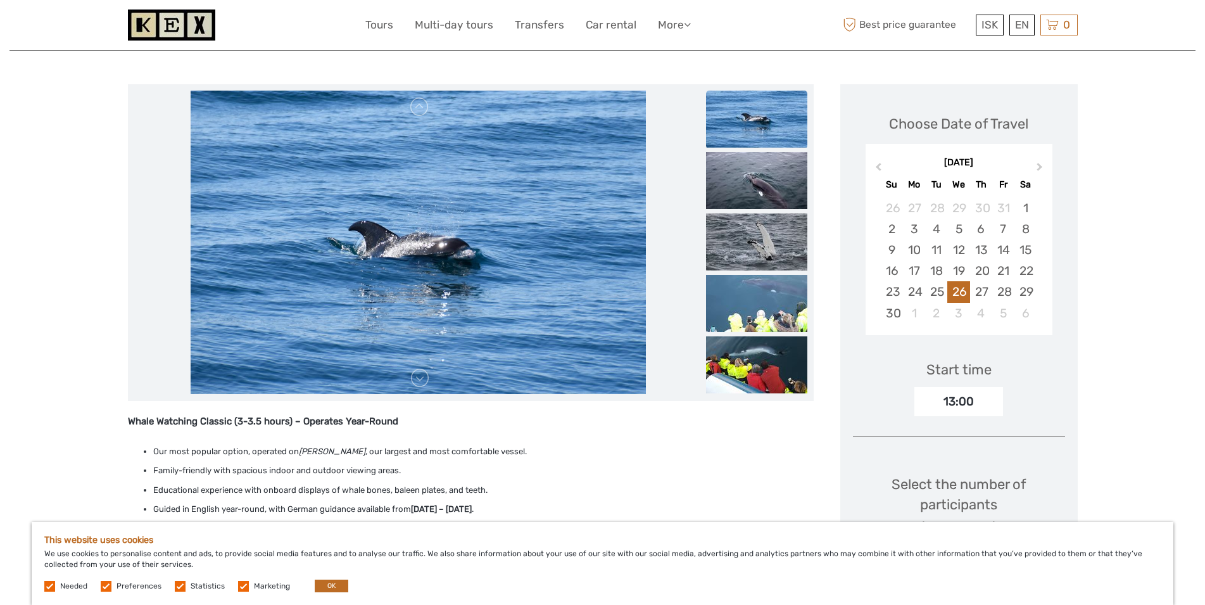
scroll to position [0, 0]
